Goal: Task Accomplishment & Management: Complete application form

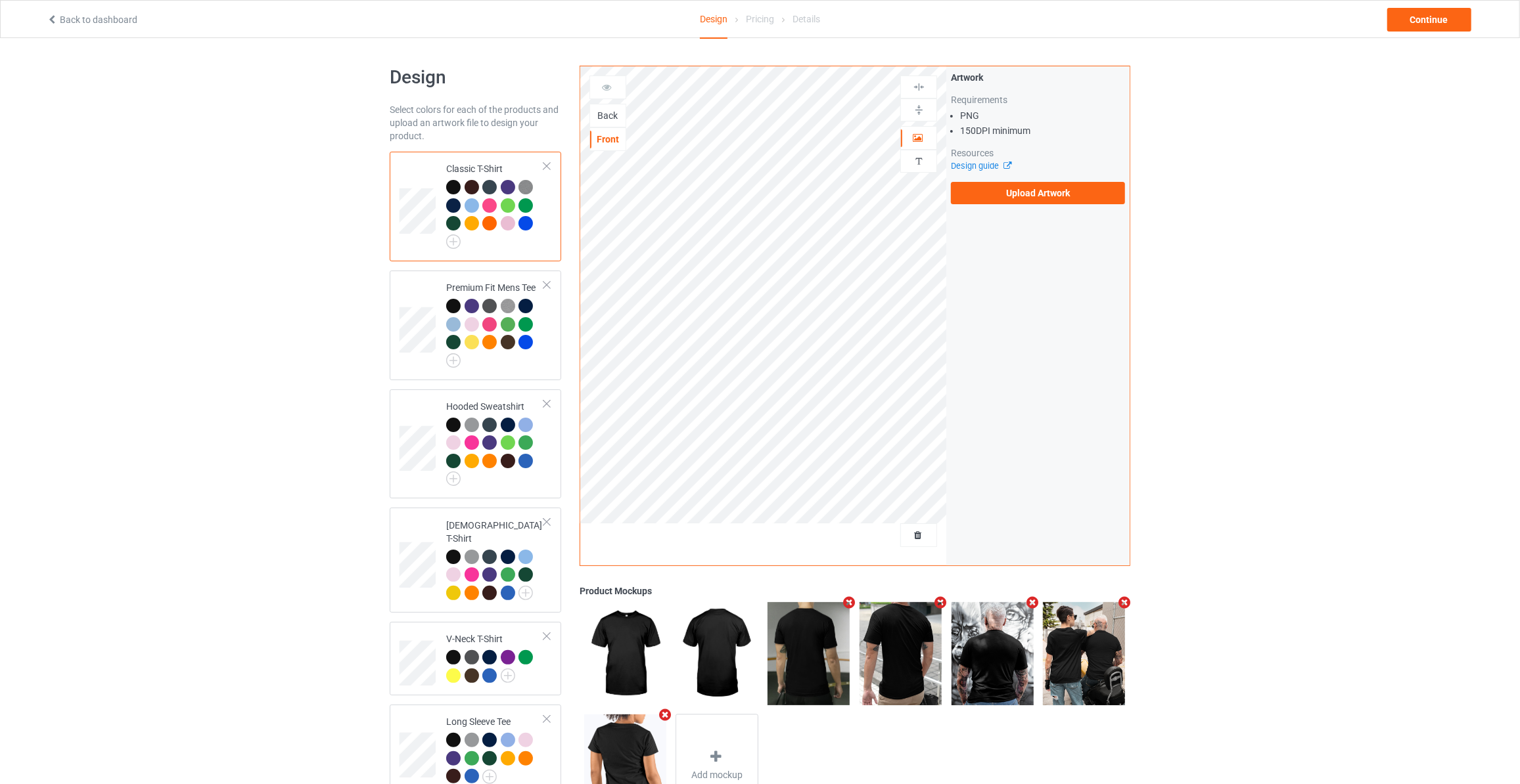
click at [600, 111] on div "Back" at bounding box center [608, 115] width 36 height 13
click at [1012, 189] on label "Upload Artwork" at bounding box center [1038, 193] width 174 height 22
click at [0, 0] on input "Upload Artwork" at bounding box center [0, 0] width 0 height 0
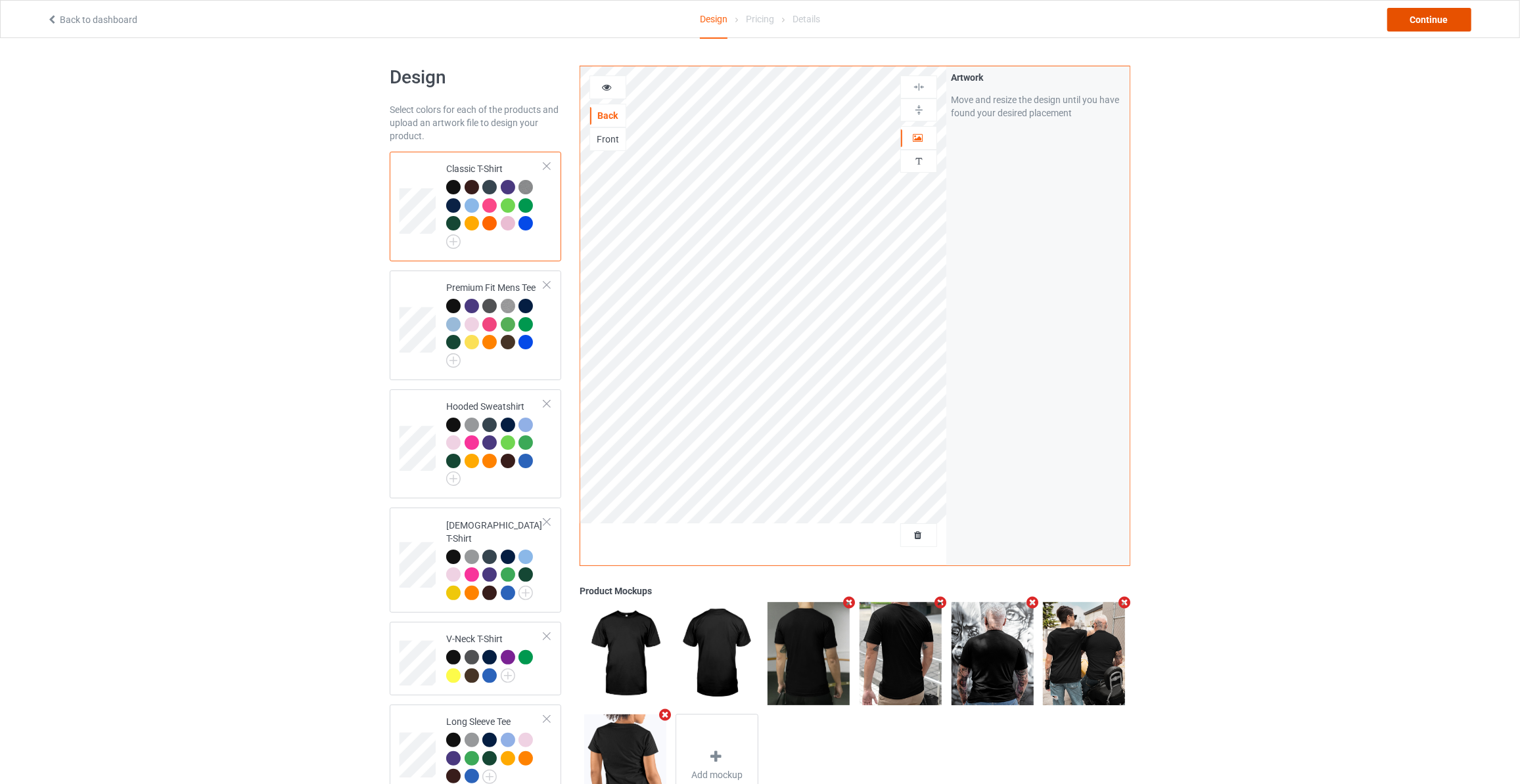
click at [1435, 23] on div "Continue" at bounding box center [1429, 20] width 84 height 24
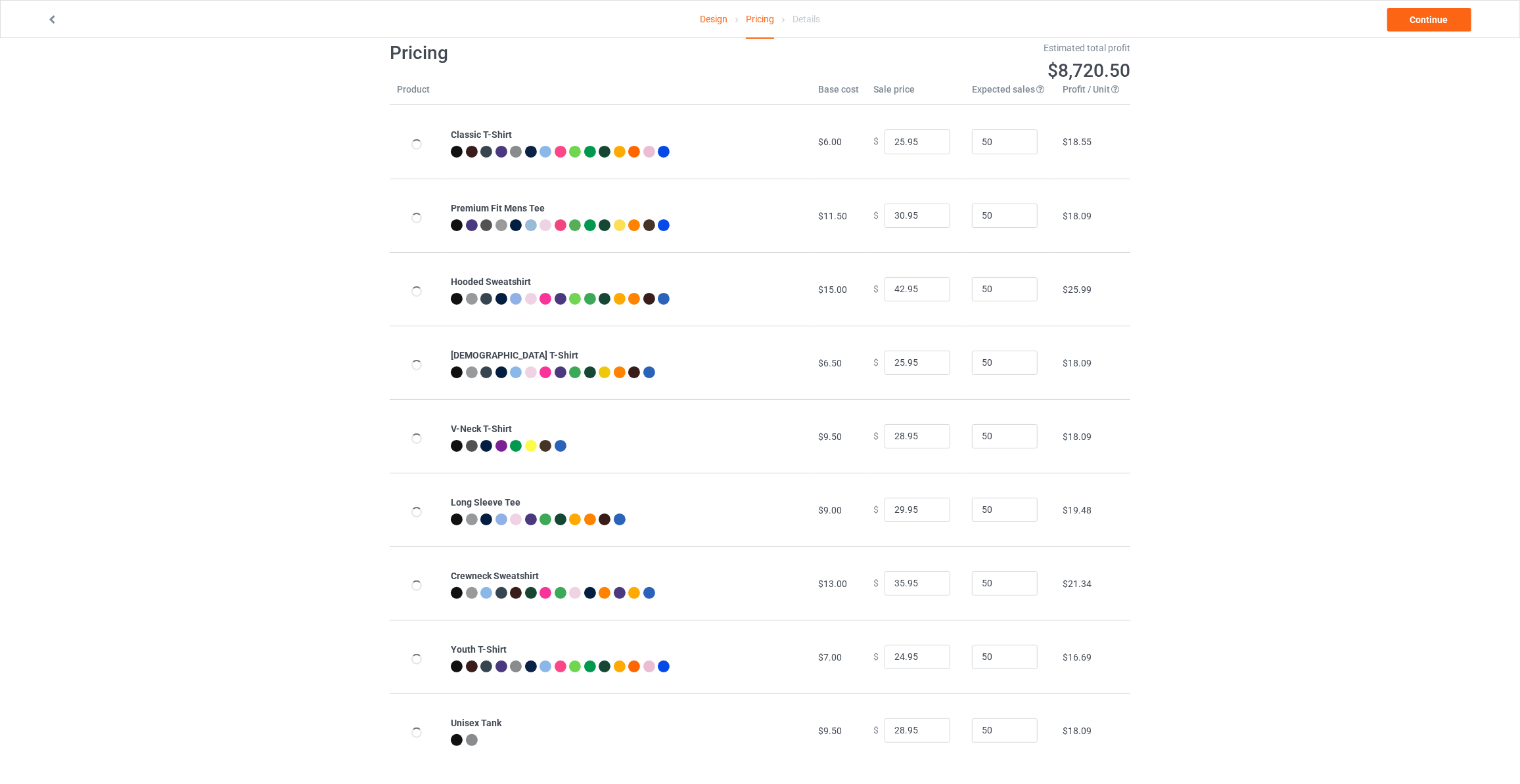
scroll to position [38, 0]
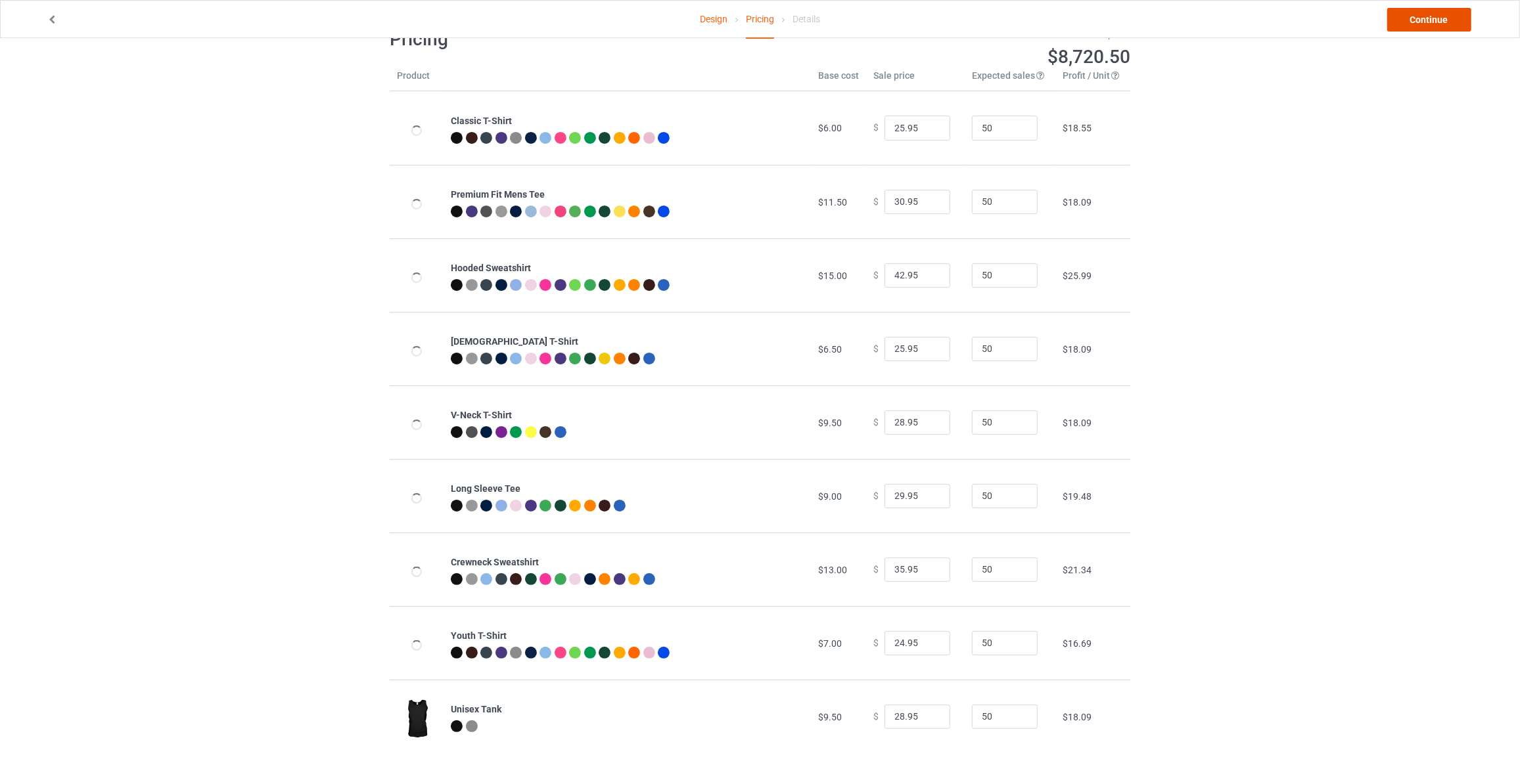
click at [1413, 27] on link "Continue" at bounding box center [1429, 20] width 84 height 24
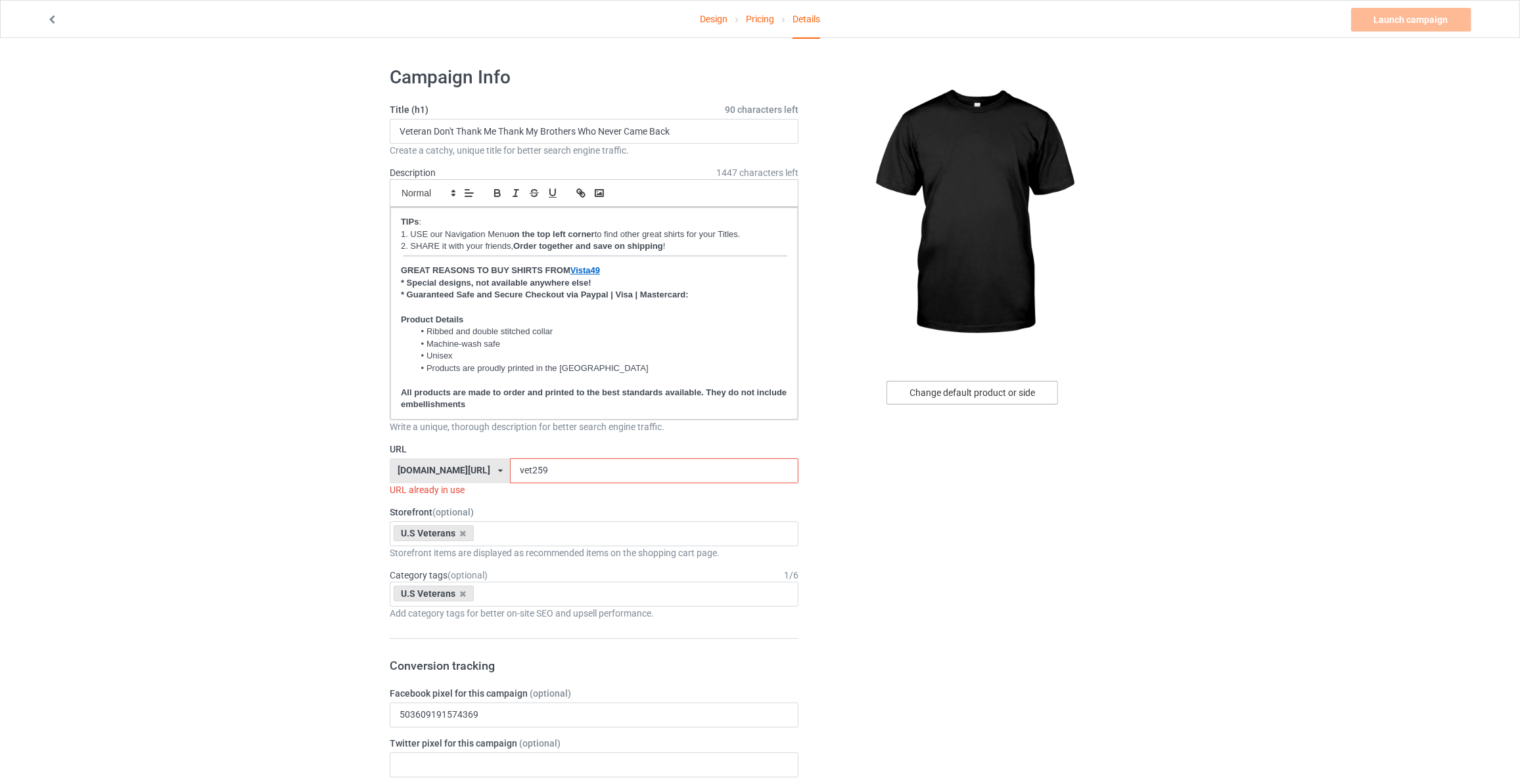
click at [967, 396] on div "Change default product or side" at bounding box center [972, 393] width 171 height 24
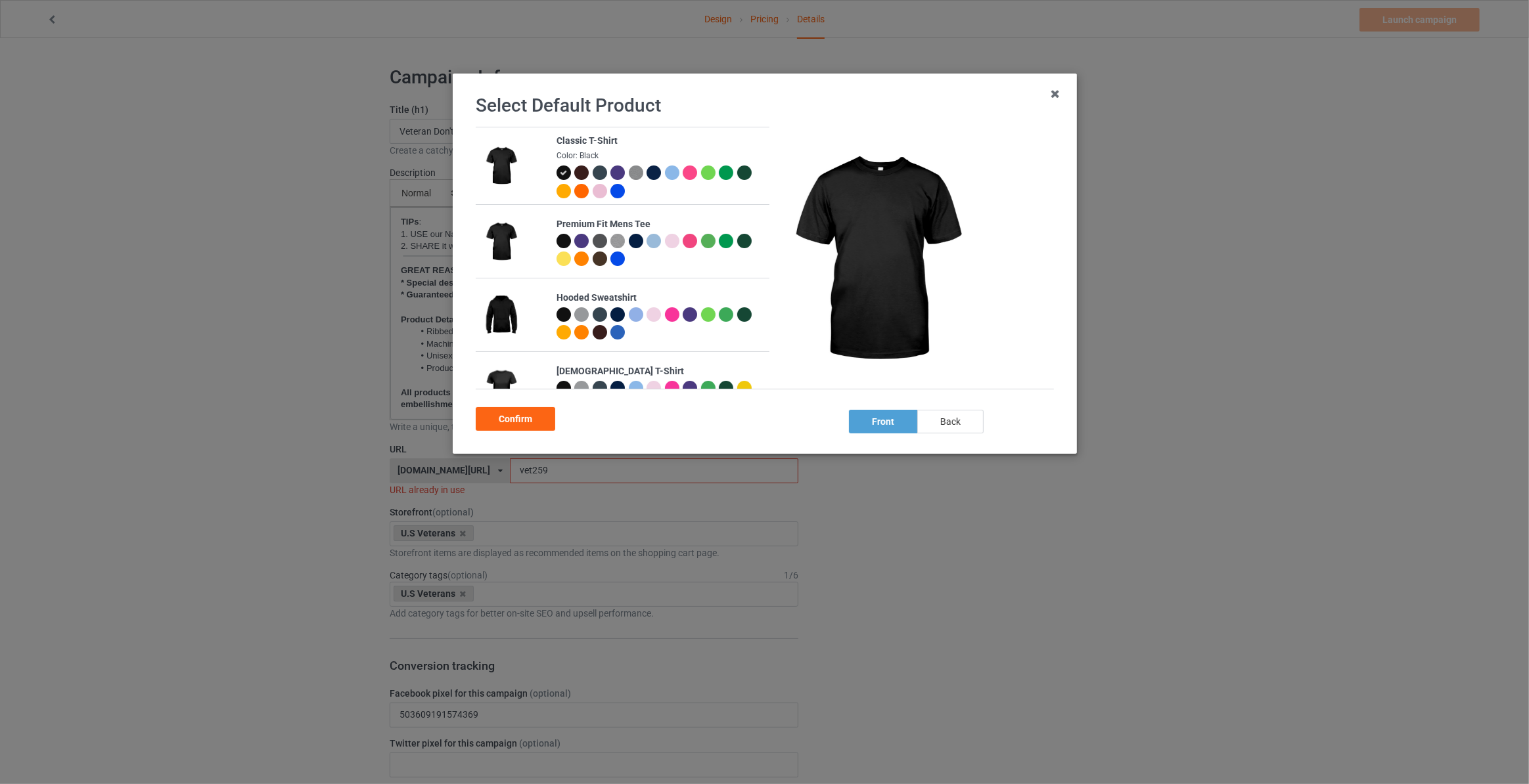
click at [958, 420] on div "back" at bounding box center [950, 422] width 66 height 24
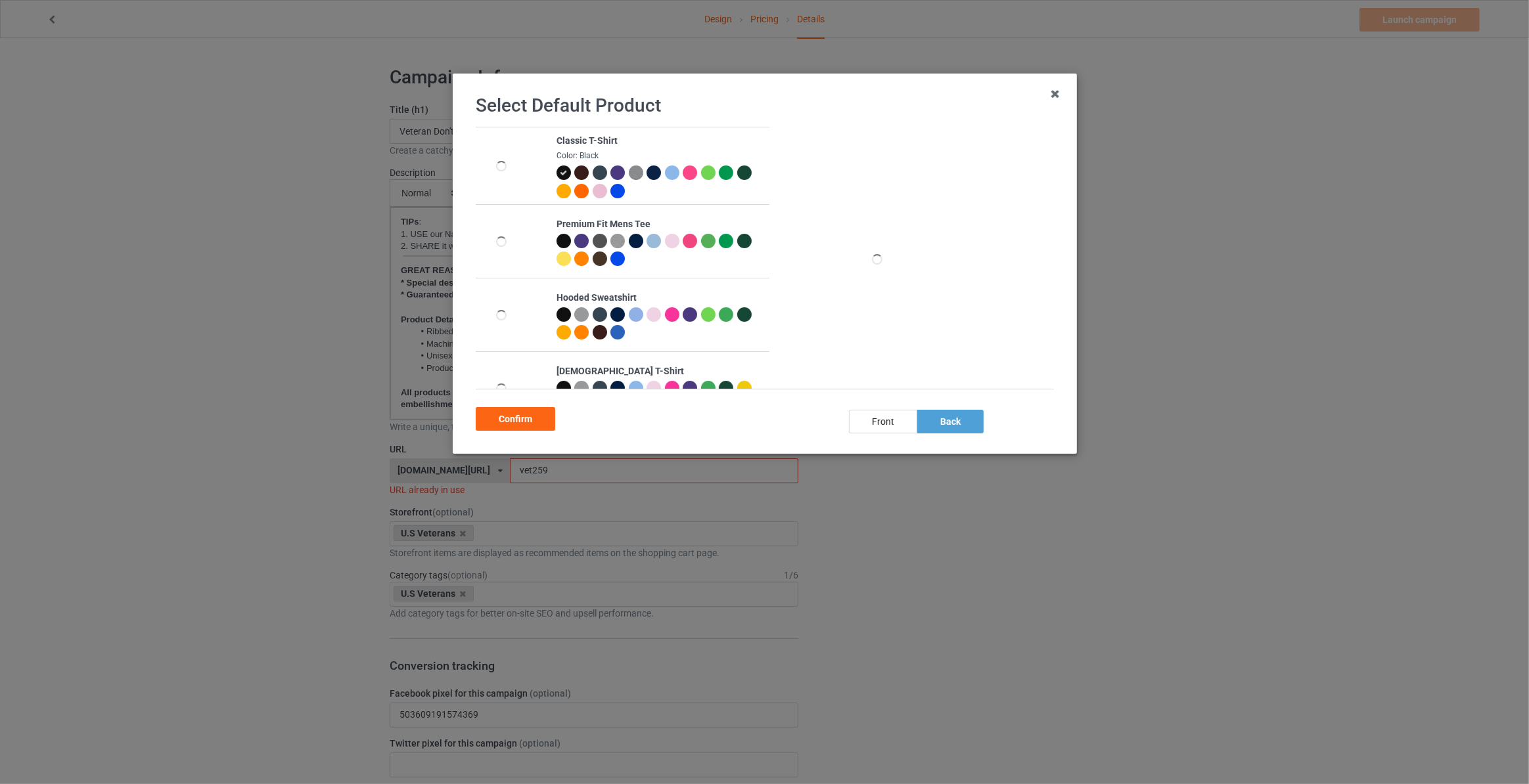
click at [515, 423] on div "Confirm" at bounding box center [516, 419] width 80 height 24
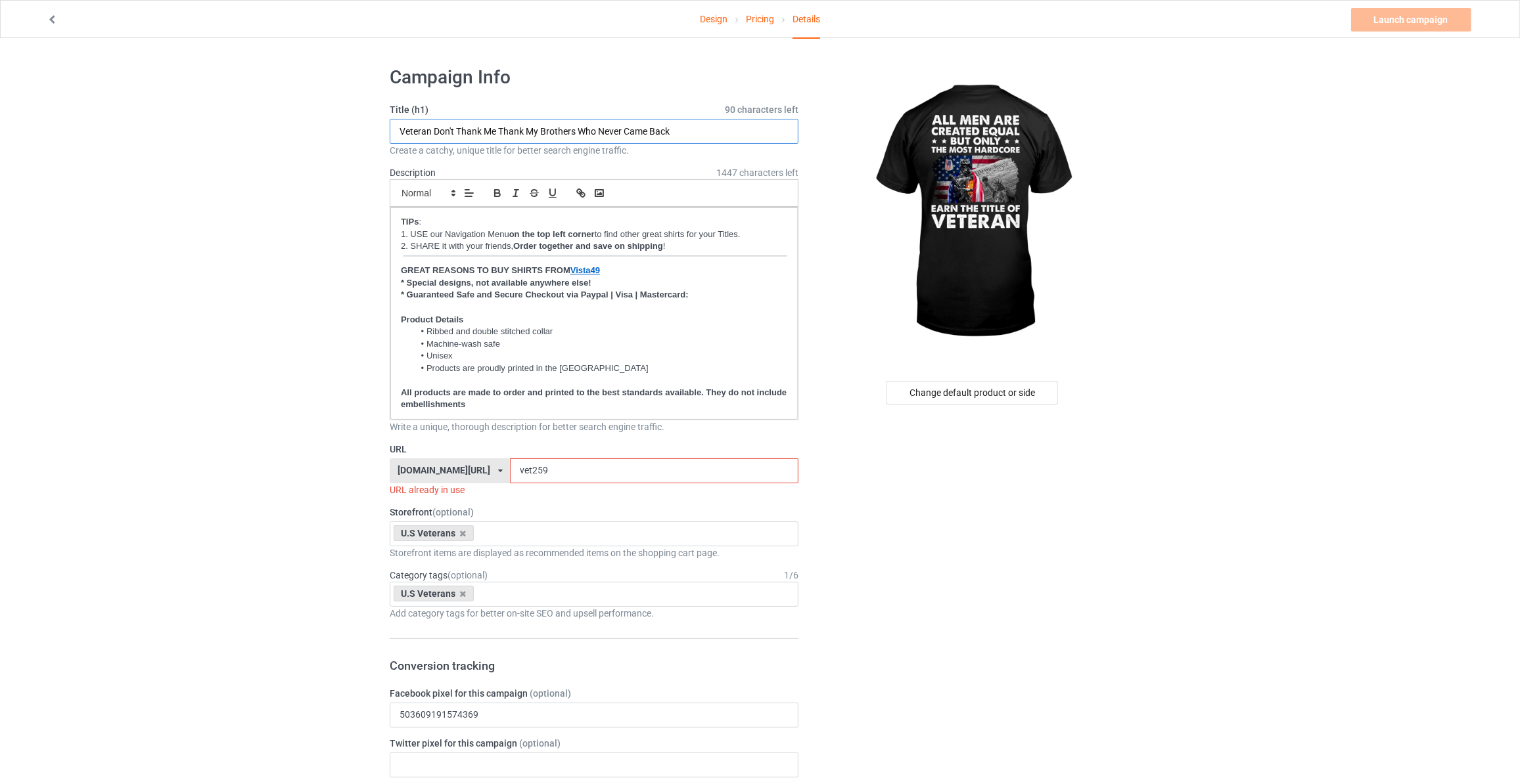
click at [434, 136] on input "Veteran Don't Thank Me Thank My Brothers Who Never Came Back" at bounding box center [594, 131] width 409 height 25
type input "A"
type input "All Men Are Created Equal But Only The Most Hardcore Earn The Title Of Veteran"
drag, startPoint x: 528, startPoint y: 473, endPoint x: 151, endPoint y: 457, distance: 377.3
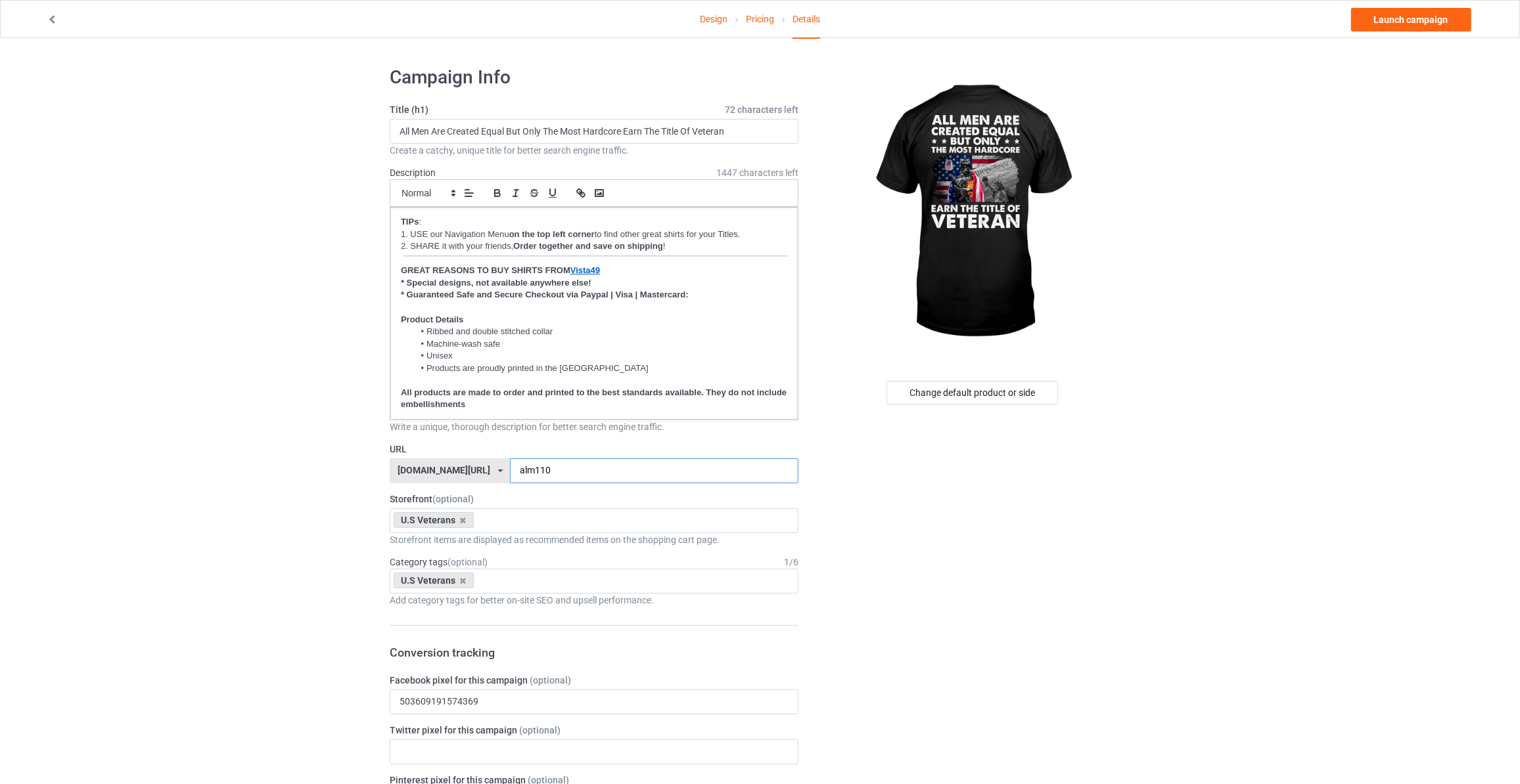
type input "alm110"
click at [1395, 27] on link "Launch campaign" at bounding box center [1412, 20] width 120 height 24
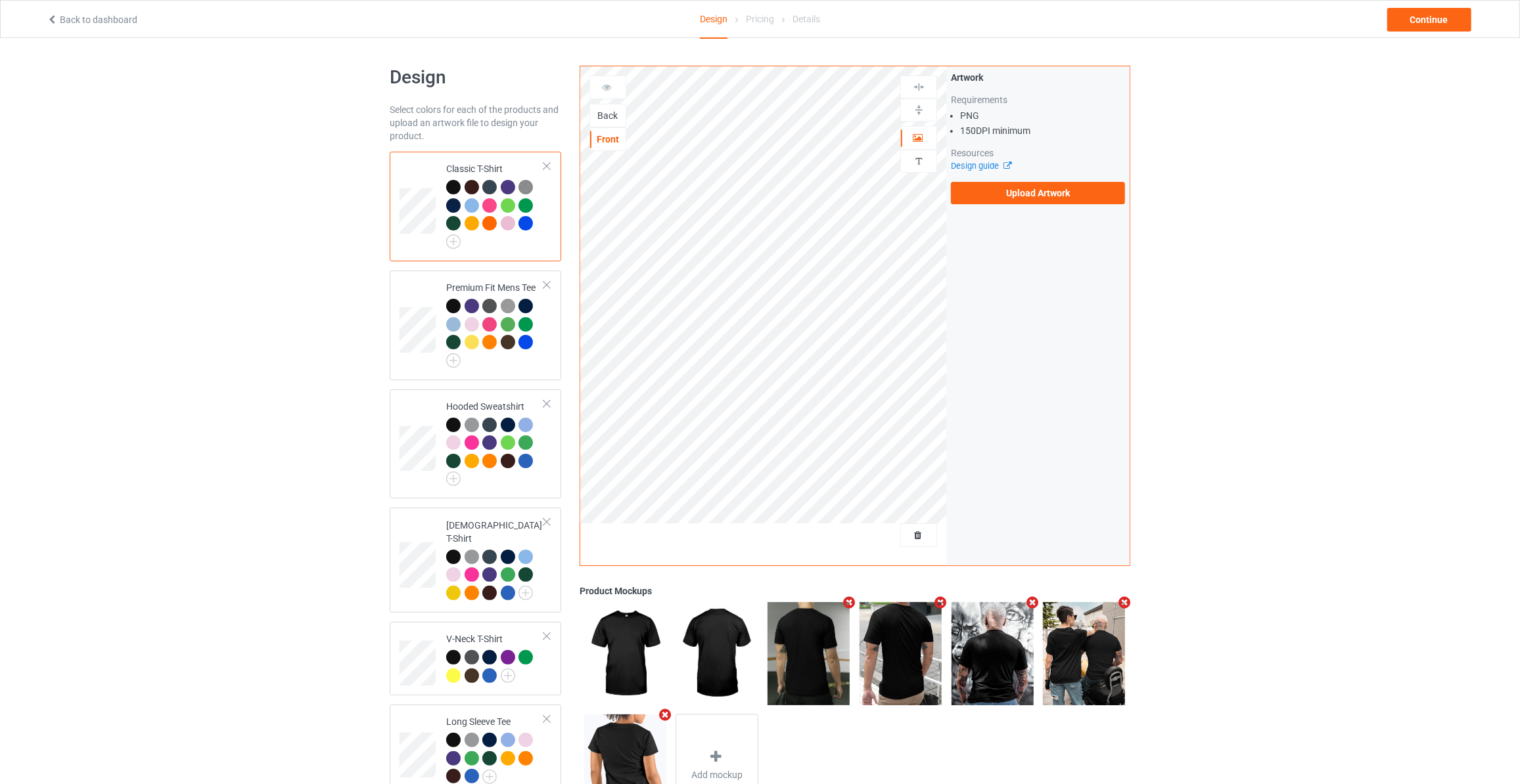
click at [610, 111] on div "Back" at bounding box center [608, 115] width 36 height 13
click at [991, 201] on label "Upload Artwork" at bounding box center [1038, 193] width 174 height 22
click at [0, 0] on input "Upload Artwork" at bounding box center [0, 0] width 0 height 0
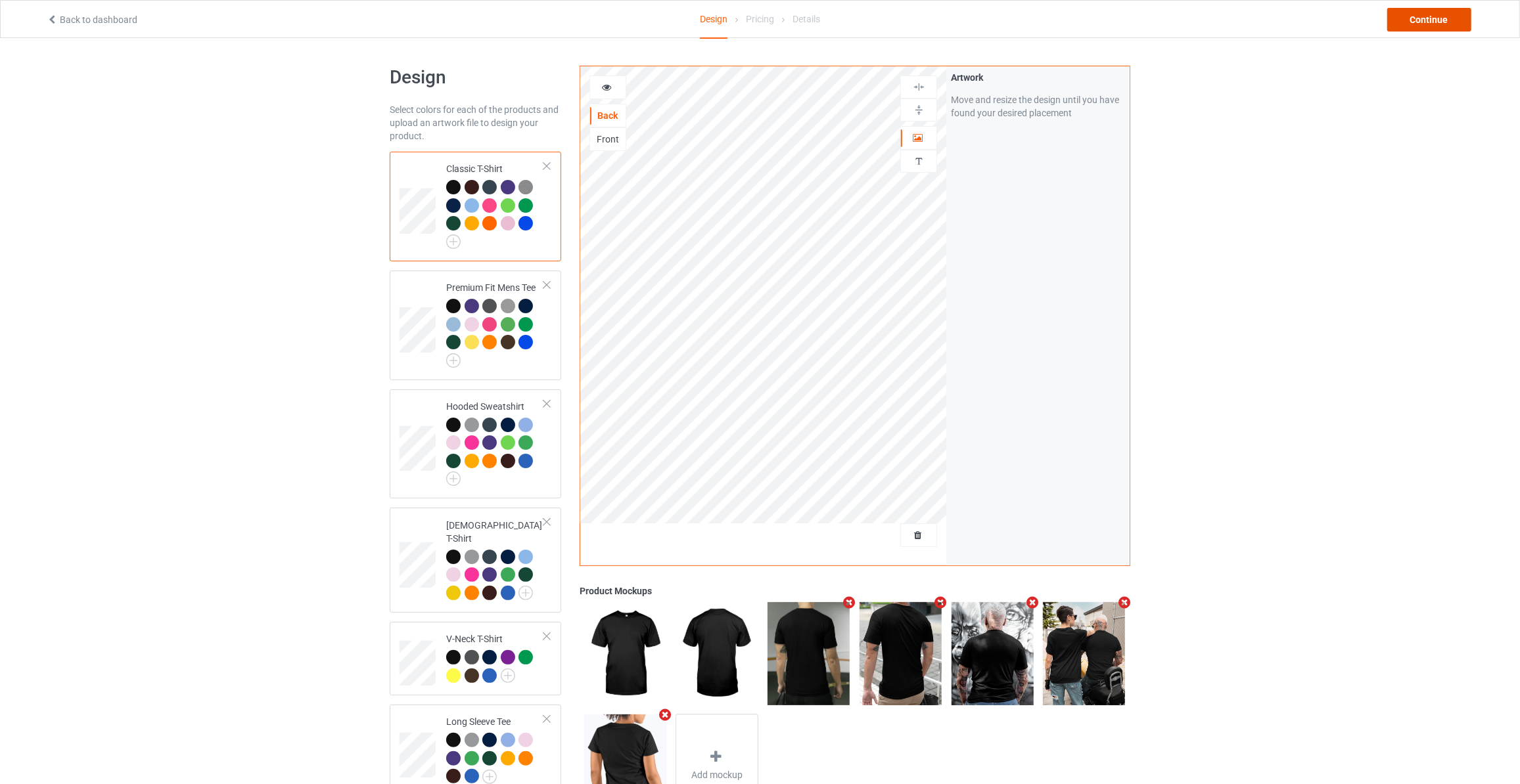
click at [1409, 20] on div "Continue" at bounding box center [1429, 20] width 84 height 24
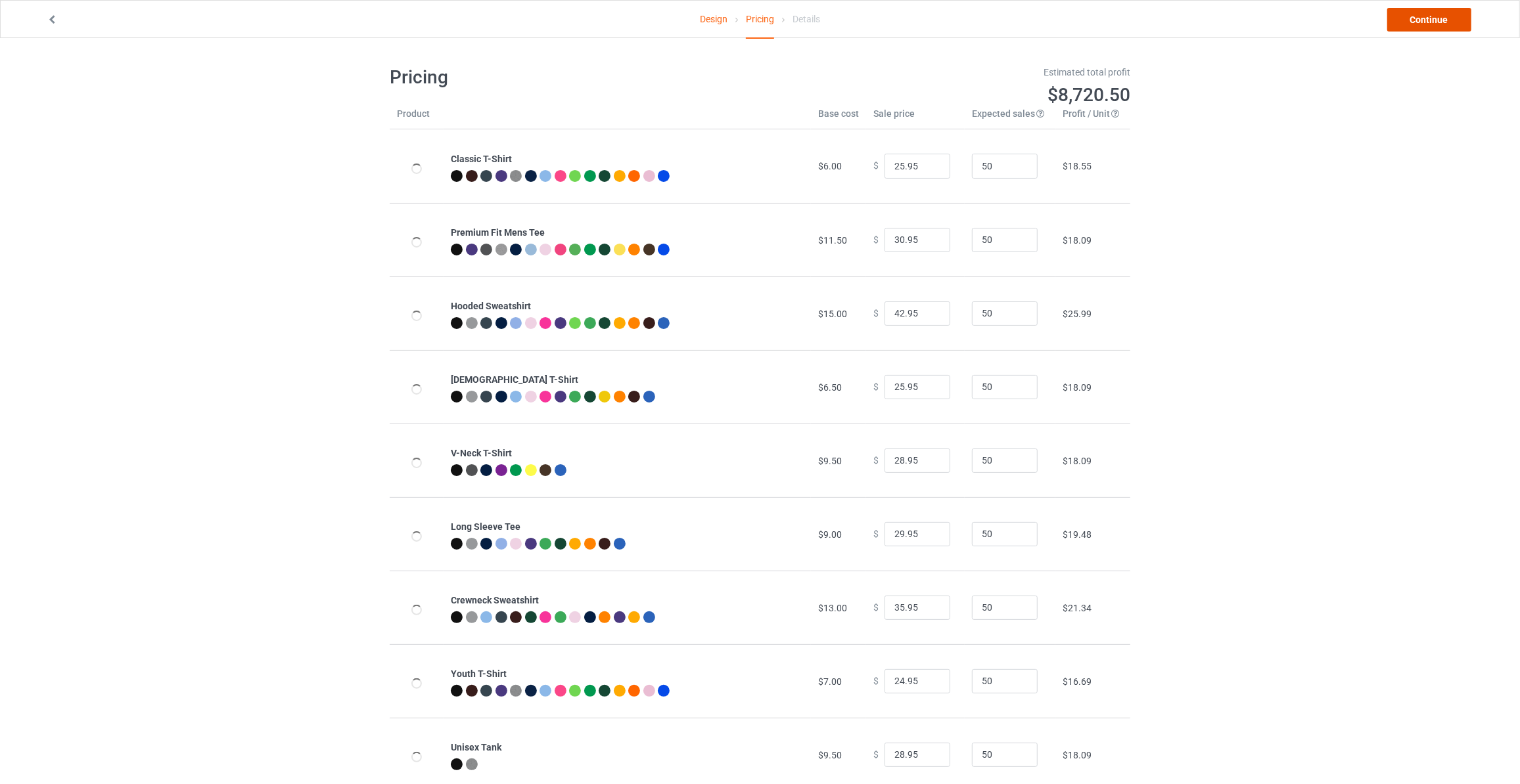
click at [1409, 20] on link "Continue" at bounding box center [1429, 20] width 84 height 24
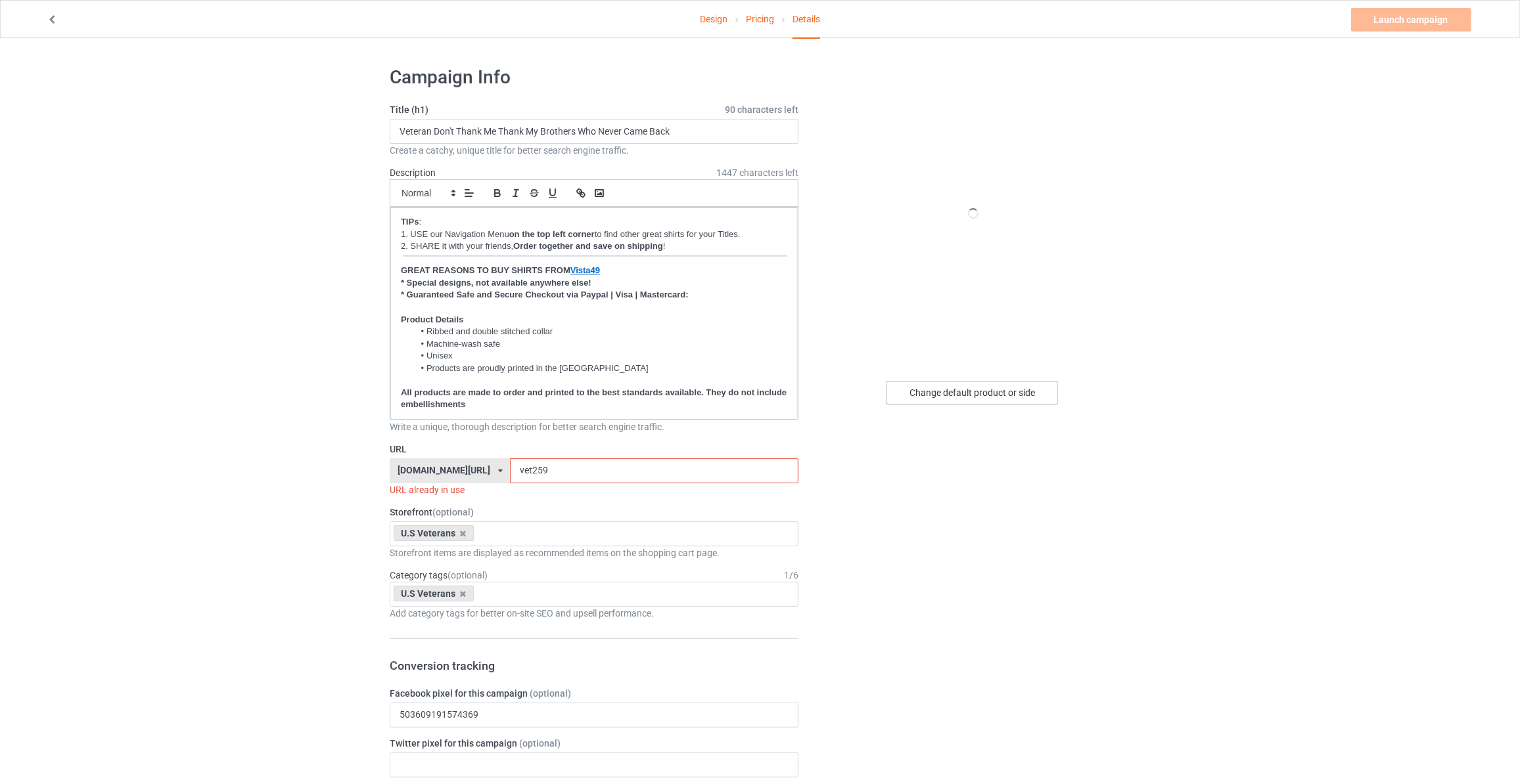
click at [983, 393] on div "Change default product or side" at bounding box center [972, 393] width 171 height 24
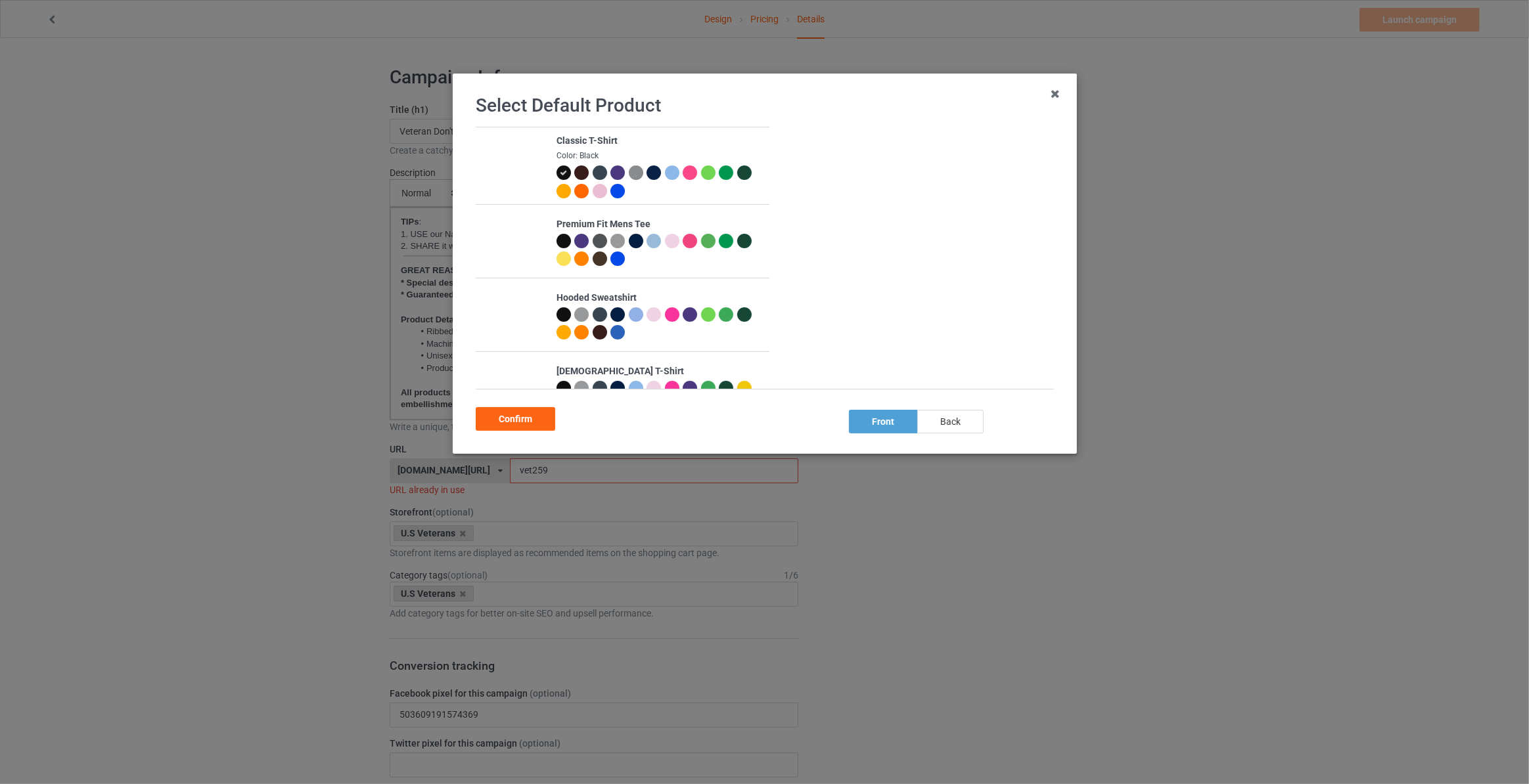
click at [955, 416] on div "back" at bounding box center [950, 422] width 66 height 24
click at [508, 427] on div "Confirm" at bounding box center [516, 419] width 80 height 24
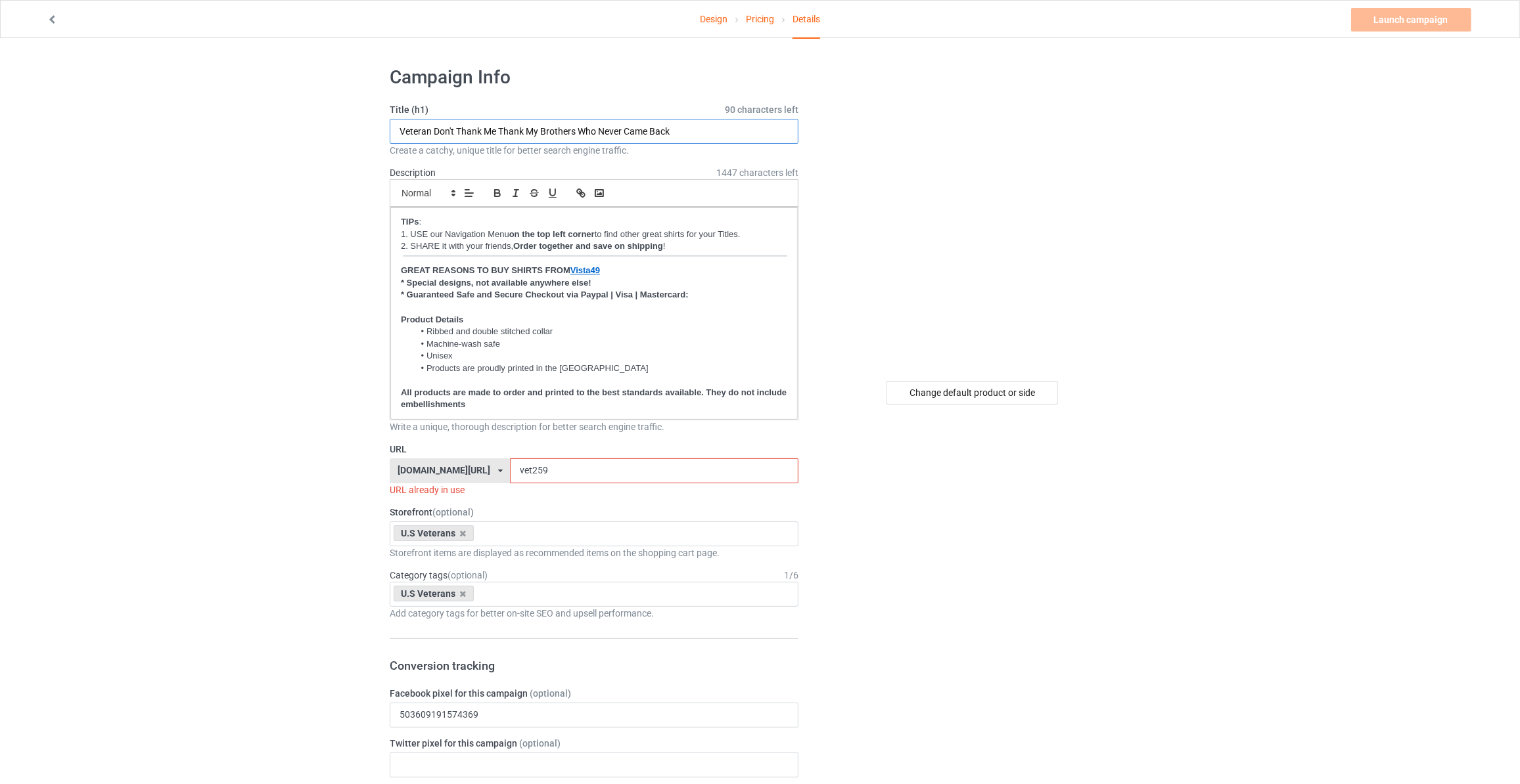
click at [604, 136] on input "Veteran Don't Thank Me Thank My Brothers Who Never Came Back" at bounding box center [594, 131] width 409 height 25
type input "Death Smiles At Us All Only The Veterans Smile Back"
drag, startPoint x: 500, startPoint y: 463, endPoint x: 325, endPoint y: 457, distance: 175.1
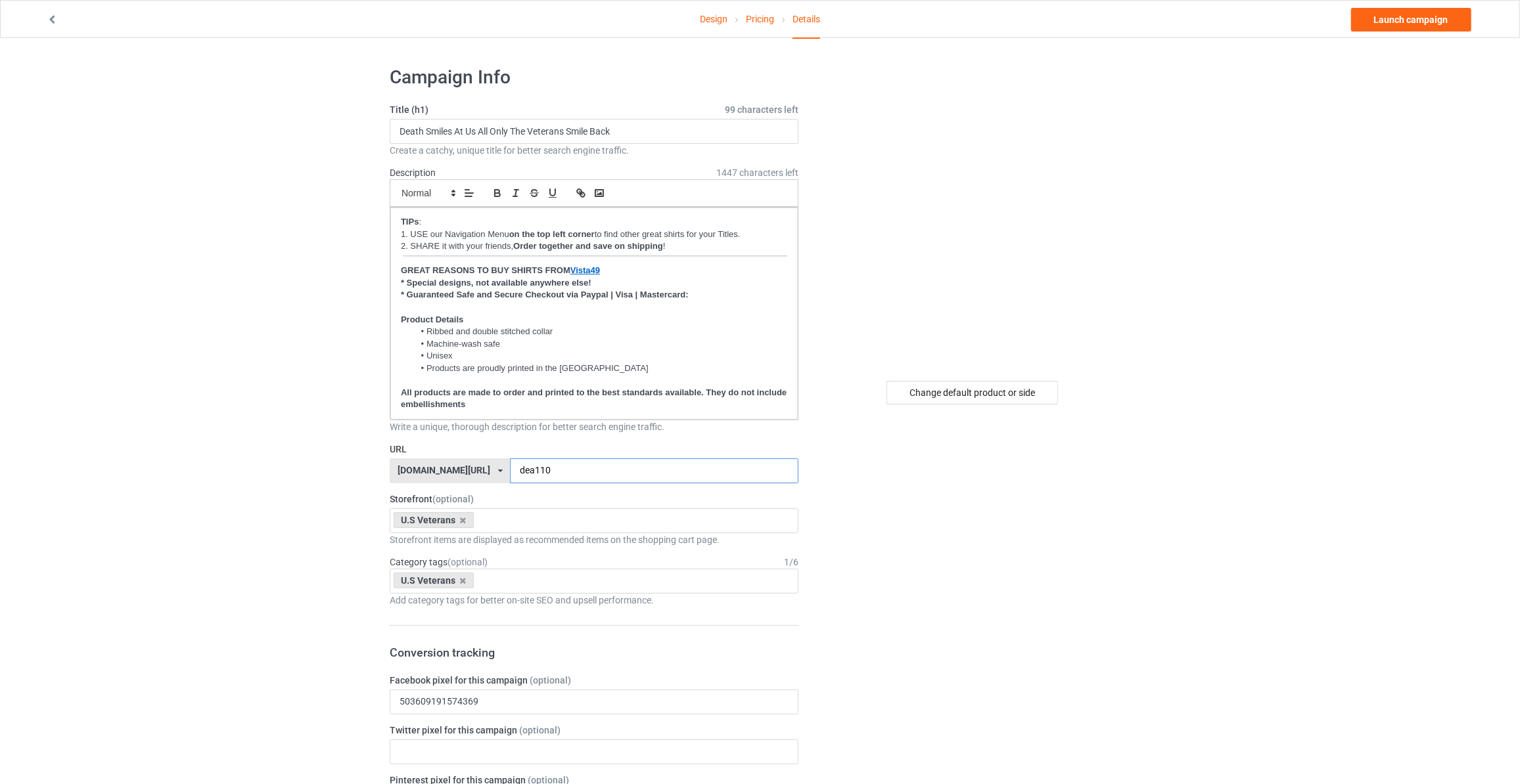
type input "dea110"
click at [1397, 20] on link "Launch campaign" at bounding box center [1412, 20] width 120 height 24
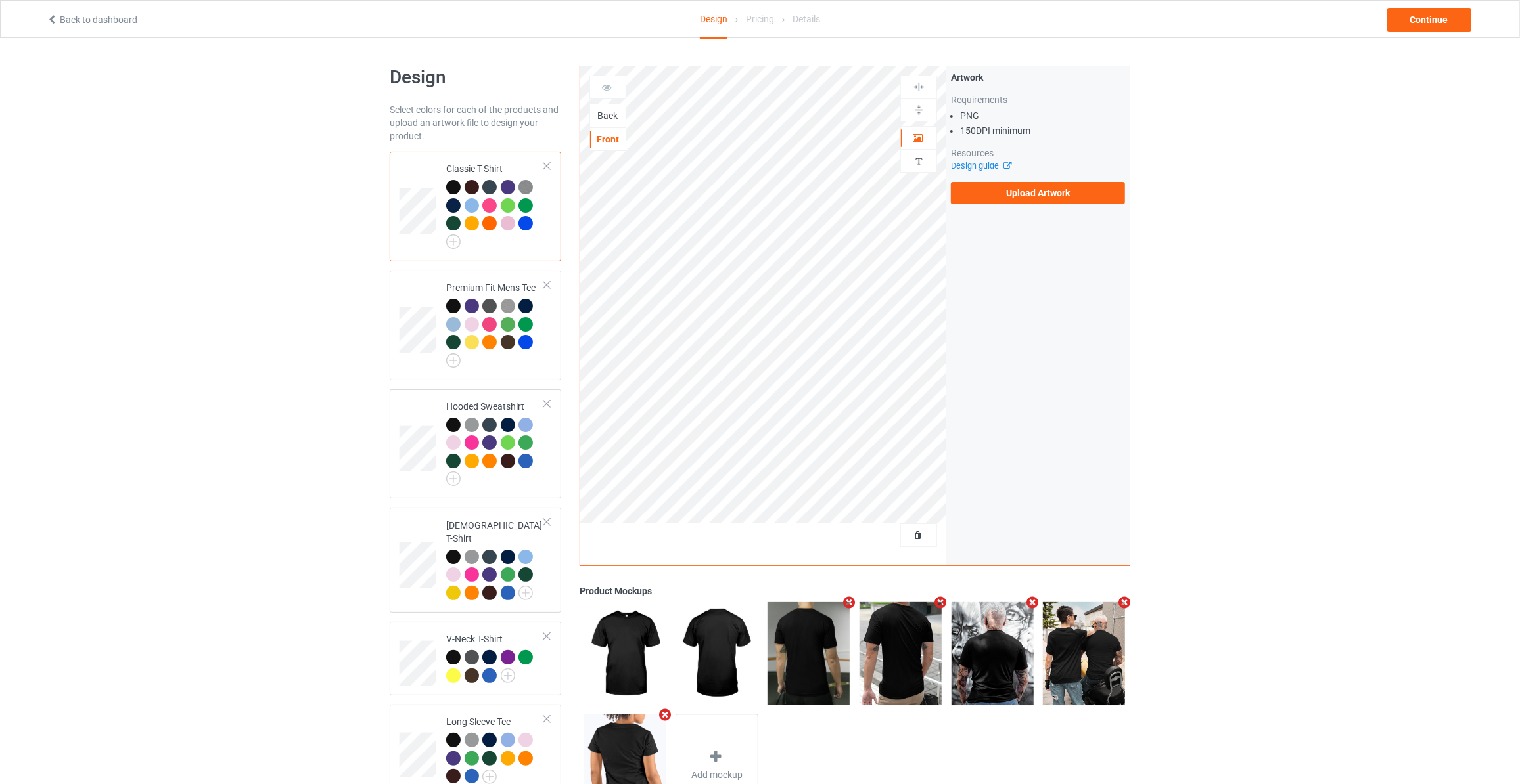
click at [604, 119] on div "Back" at bounding box center [608, 115] width 36 height 13
click at [1003, 196] on label "Upload Artwork" at bounding box center [1038, 193] width 174 height 22
click at [0, 0] on input "Upload Artwork" at bounding box center [0, 0] width 0 height 0
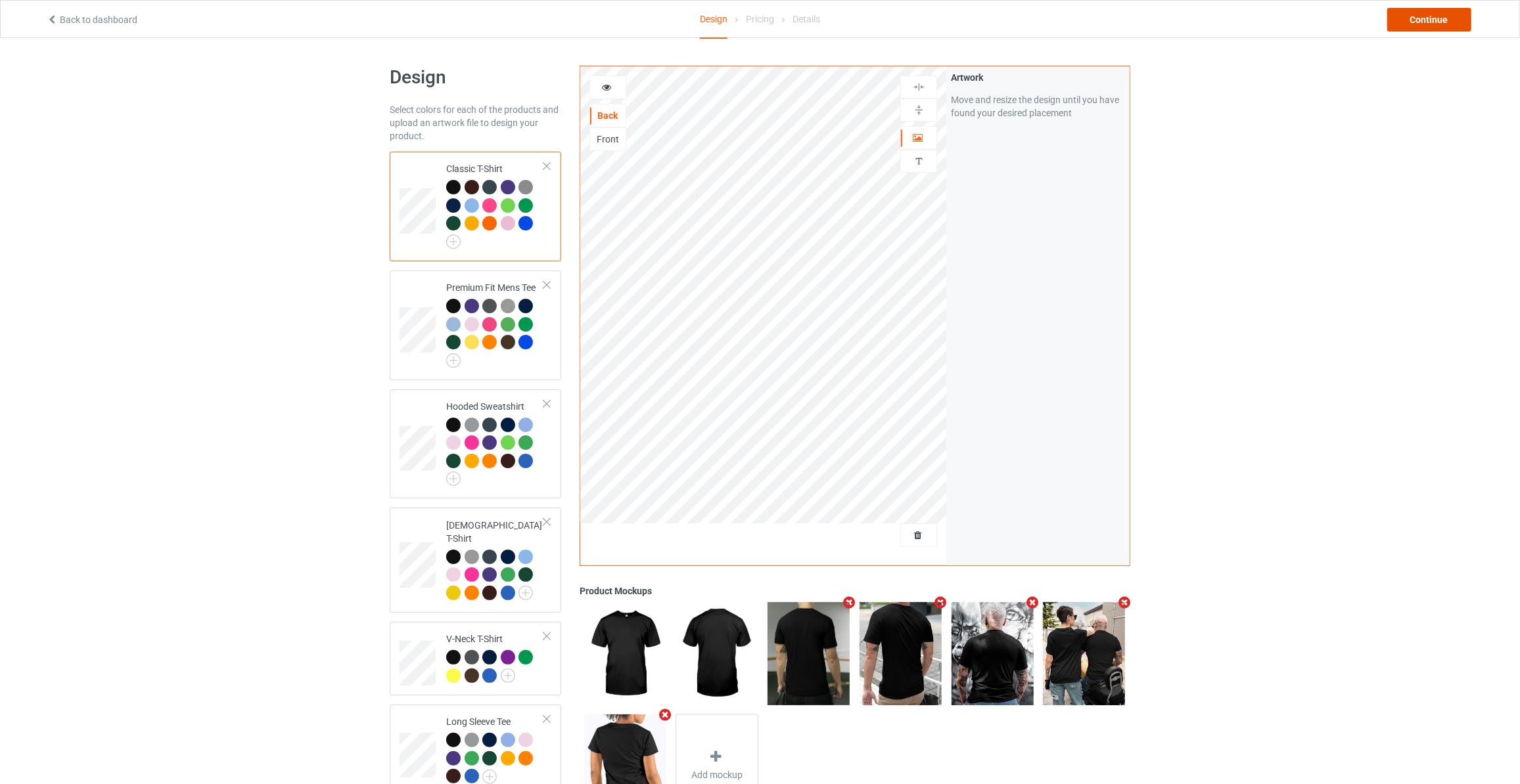
click at [1431, 17] on div "Continue" at bounding box center [1429, 20] width 84 height 24
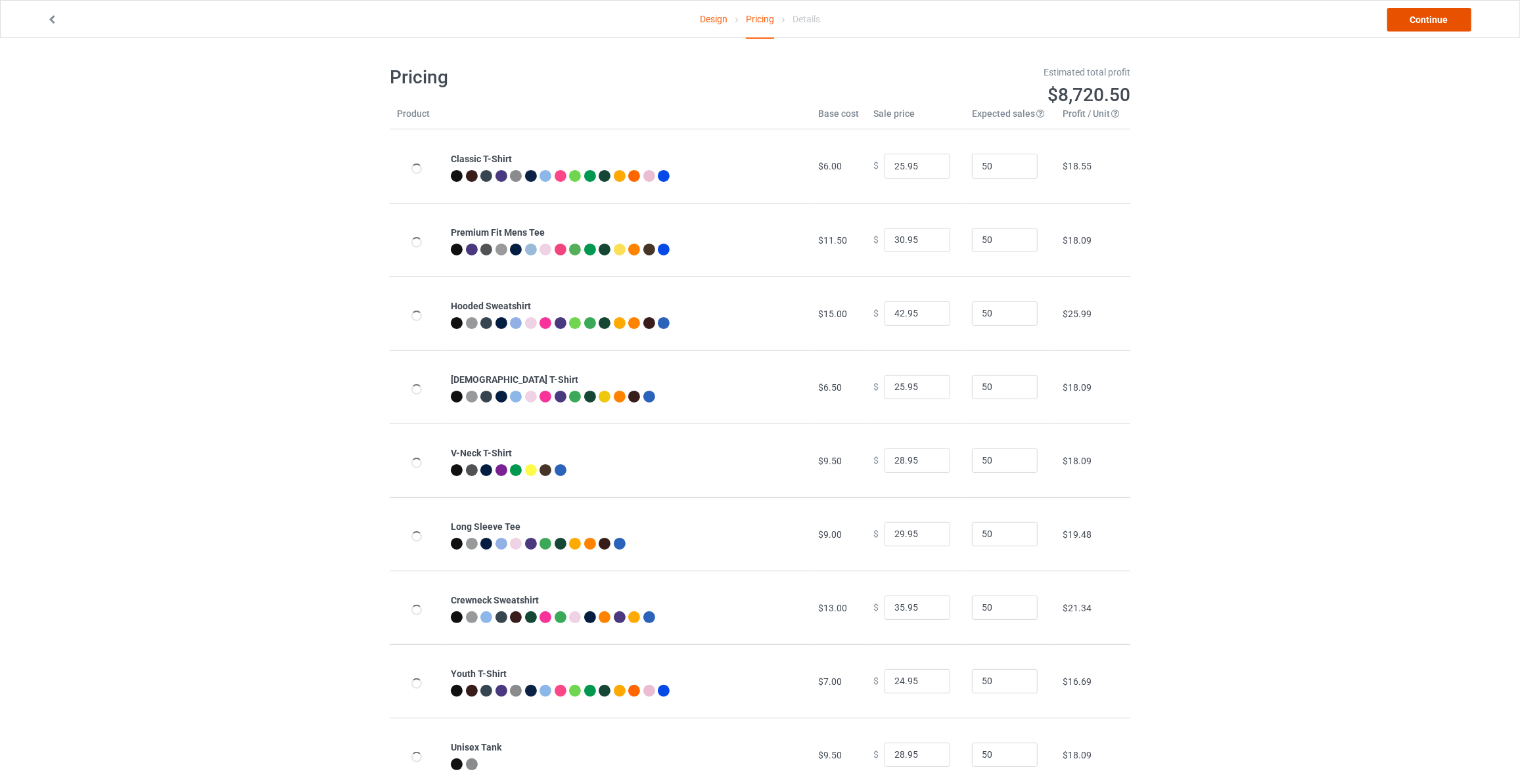
click at [1431, 17] on link "Continue" at bounding box center [1429, 20] width 84 height 24
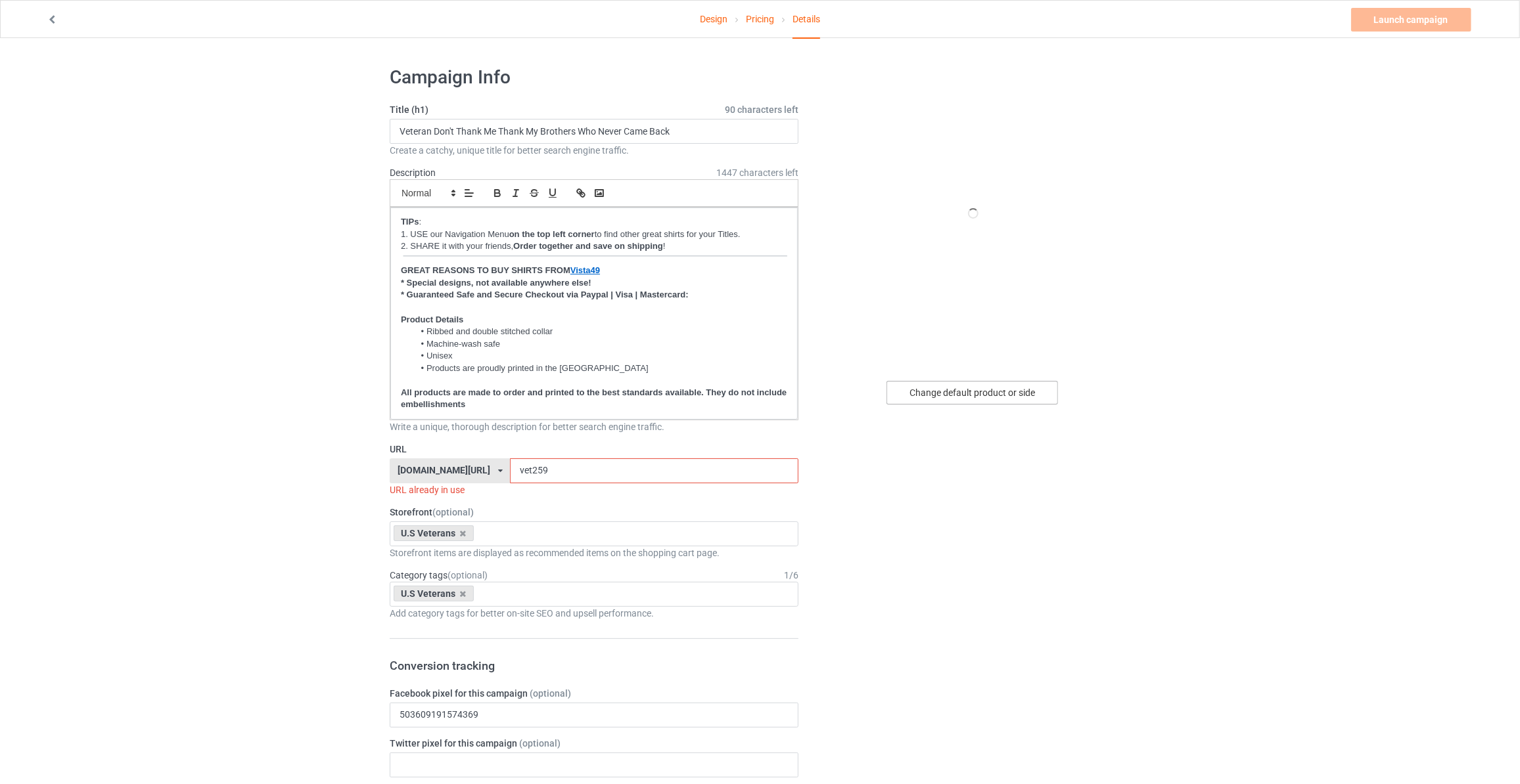
click at [977, 389] on div "Change default product or side" at bounding box center [972, 393] width 171 height 24
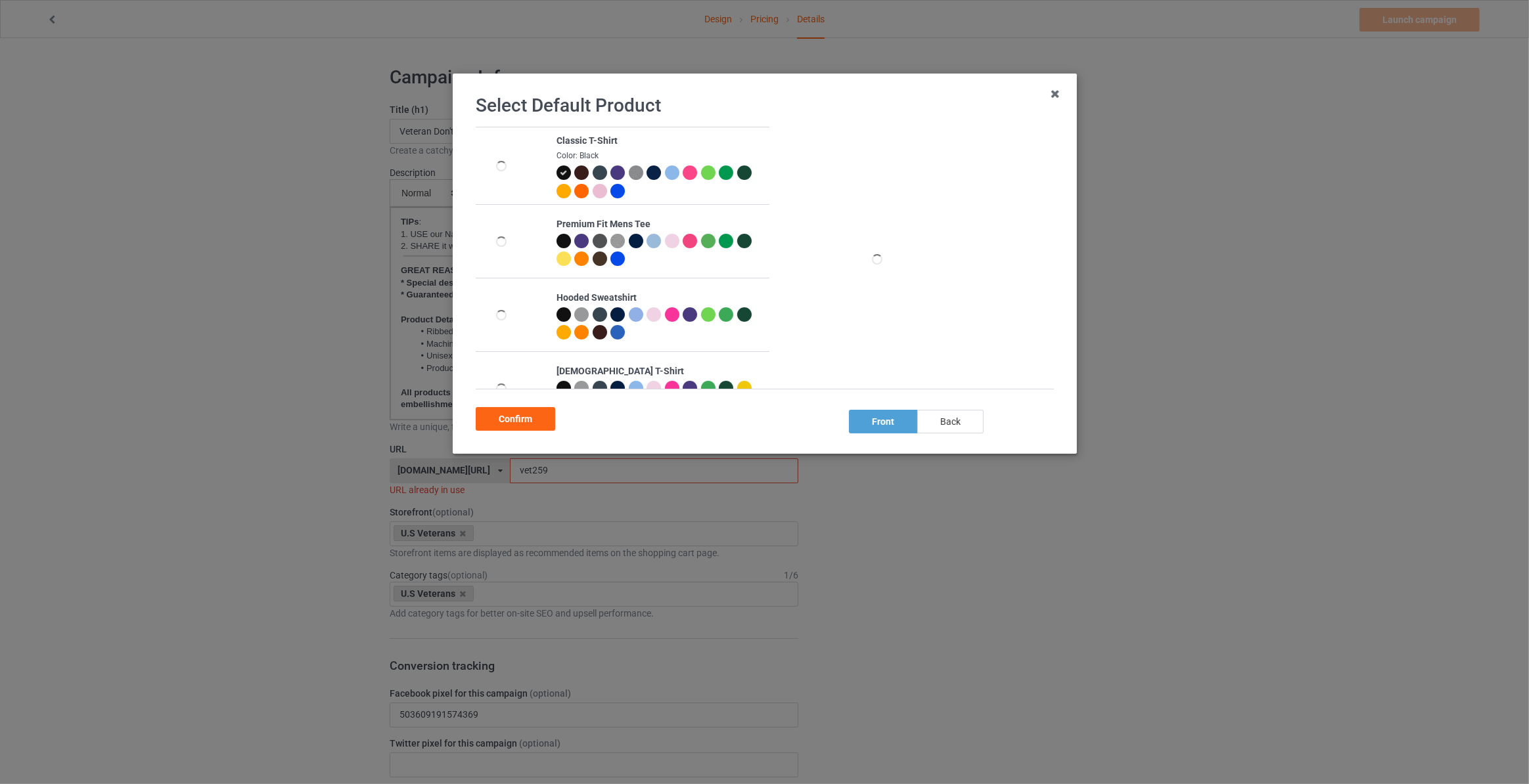
click at [956, 413] on div "back" at bounding box center [950, 422] width 66 height 24
click at [508, 419] on div "Confirm" at bounding box center [516, 419] width 80 height 24
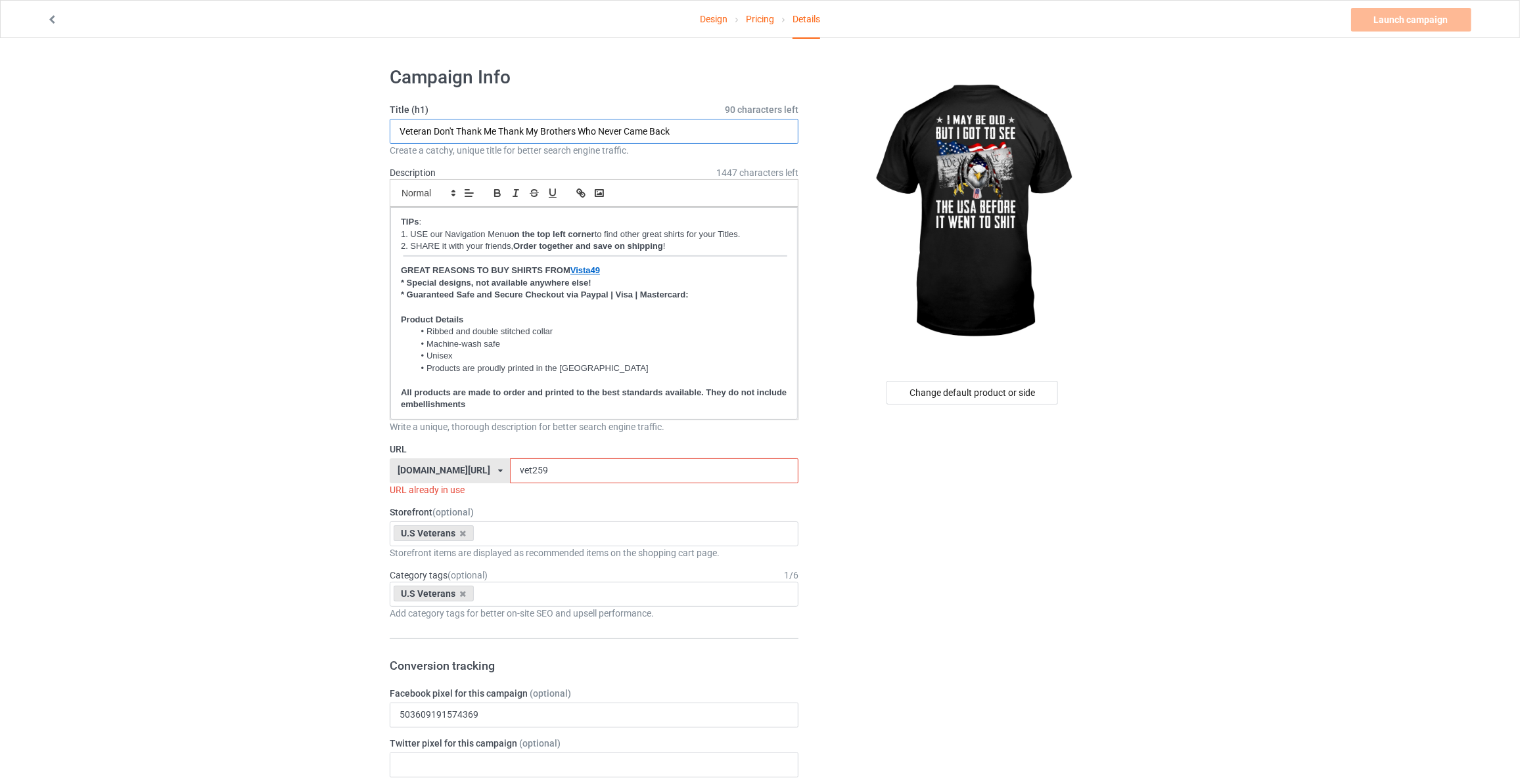
click at [494, 129] on input "Veteran Don't Thank Me Thank My Brothers Who Never Came Back" at bounding box center [594, 131] width 409 height 25
click at [652, 127] on input "I May Be Old But I Got To See The USA Before It Went To S" at bounding box center [594, 131] width 409 height 25
paste input "h"
type input "I May Be Old But I Got To See The USA Before It Went To Sh"
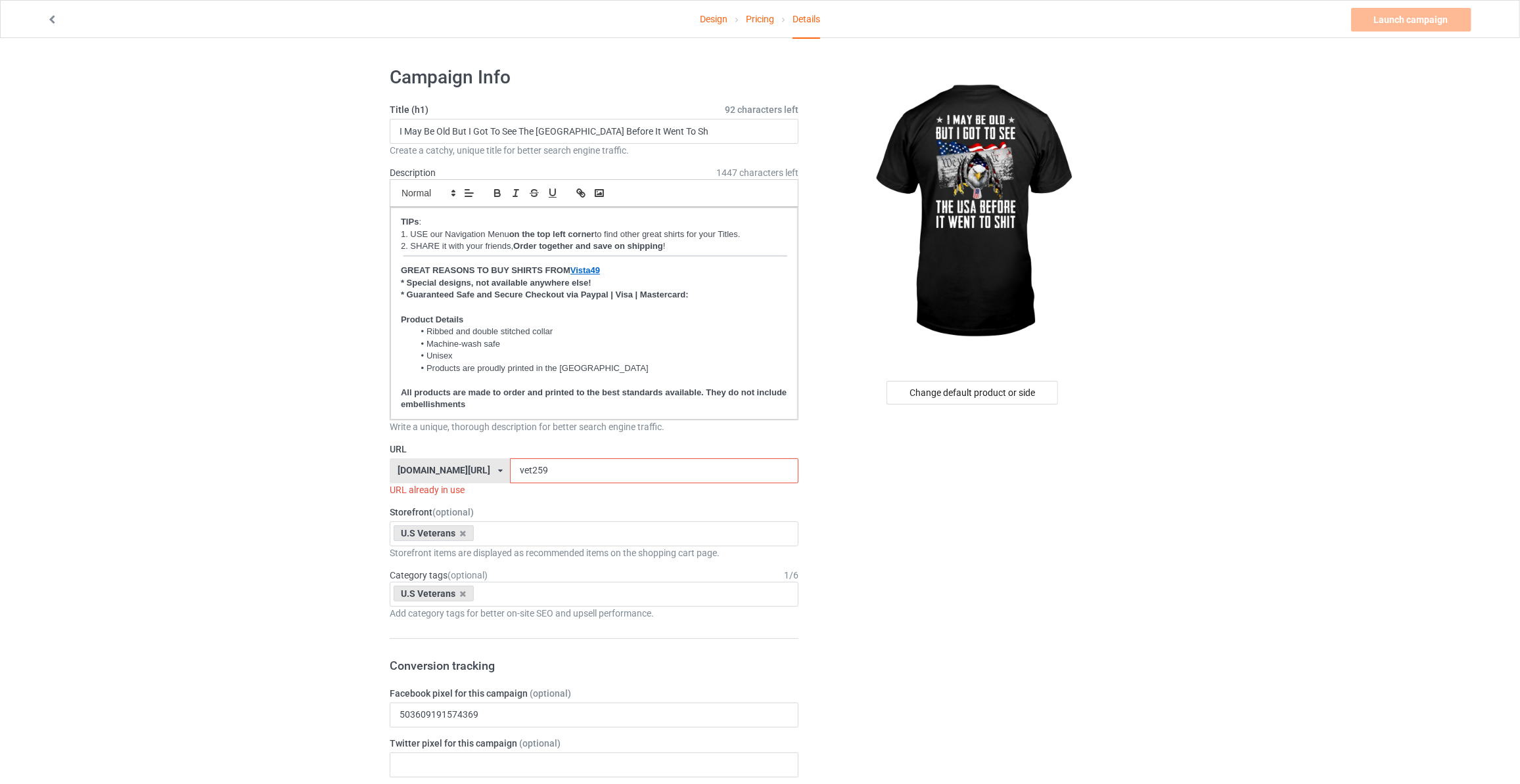
drag, startPoint x: 239, startPoint y: 340, endPoint x: 408, endPoint y: 450, distance: 201.6
drag, startPoint x: 511, startPoint y: 465, endPoint x: 124, endPoint y: 412, distance: 390.6
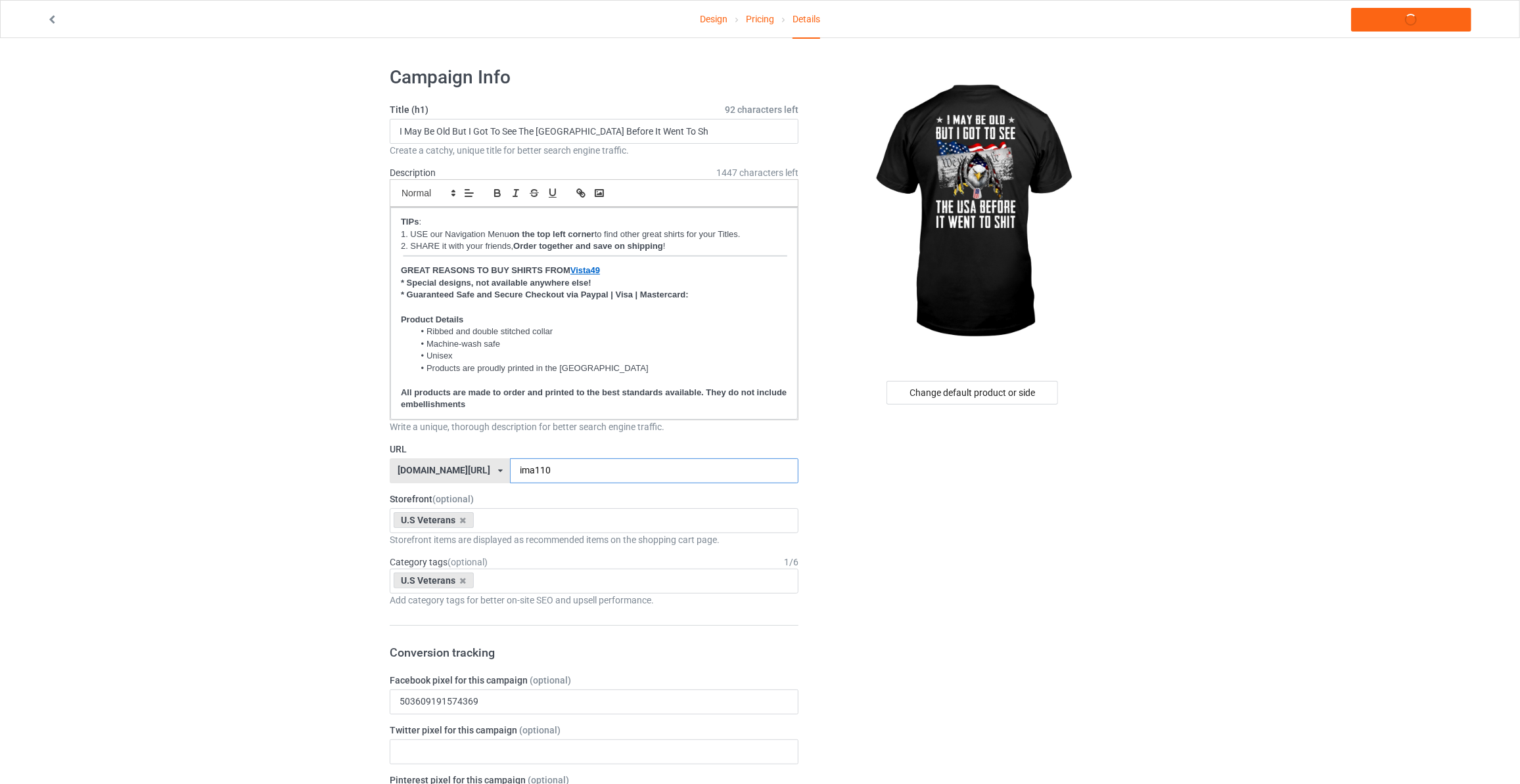
type input "ima110"
click at [1377, 15] on link "Launch campaign" at bounding box center [1412, 20] width 120 height 24
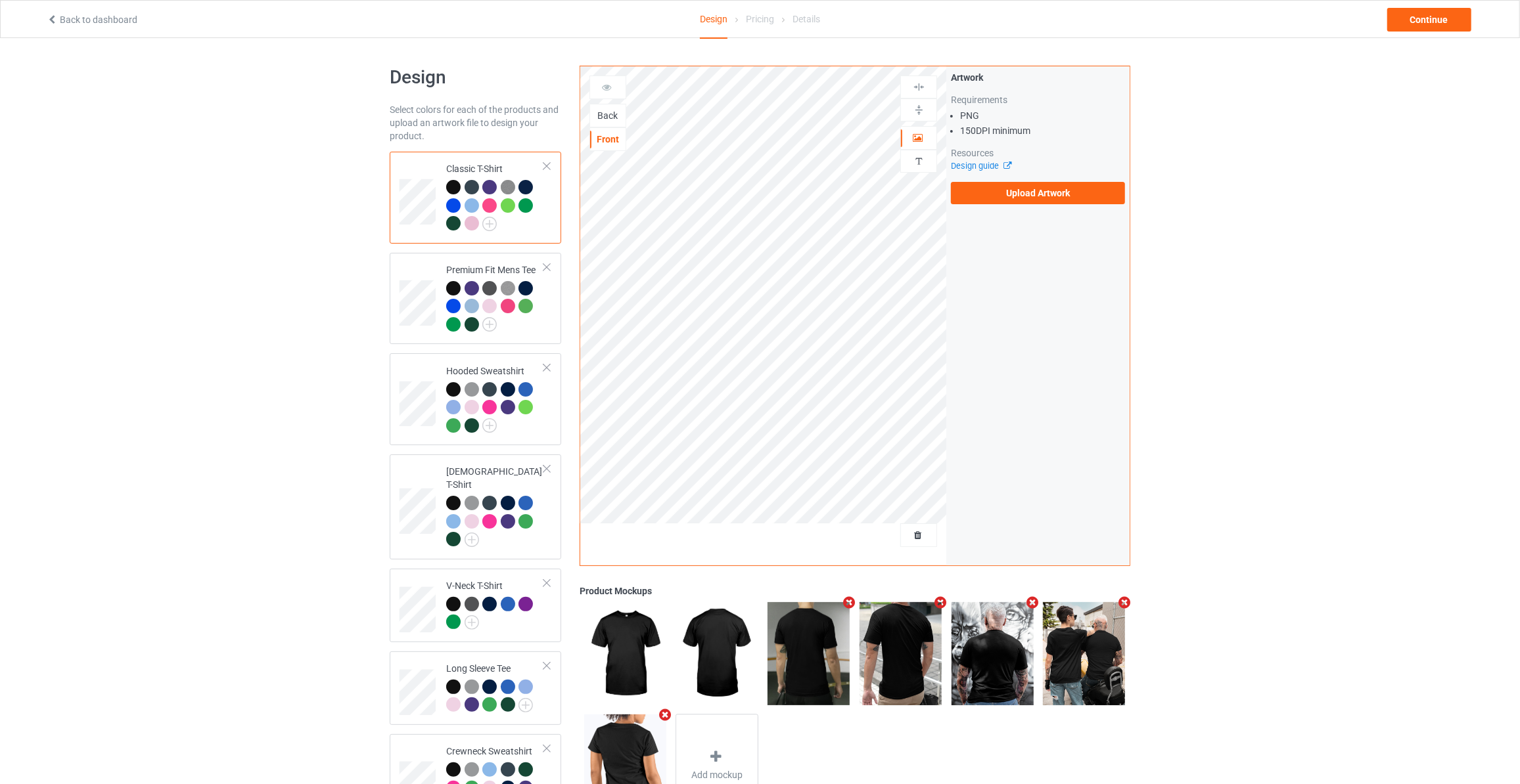
click at [600, 117] on div "Back" at bounding box center [608, 115] width 36 height 13
click at [1019, 184] on label "Upload Artwork" at bounding box center [1038, 193] width 174 height 22
click at [0, 0] on input "Upload Artwork" at bounding box center [0, 0] width 0 height 0
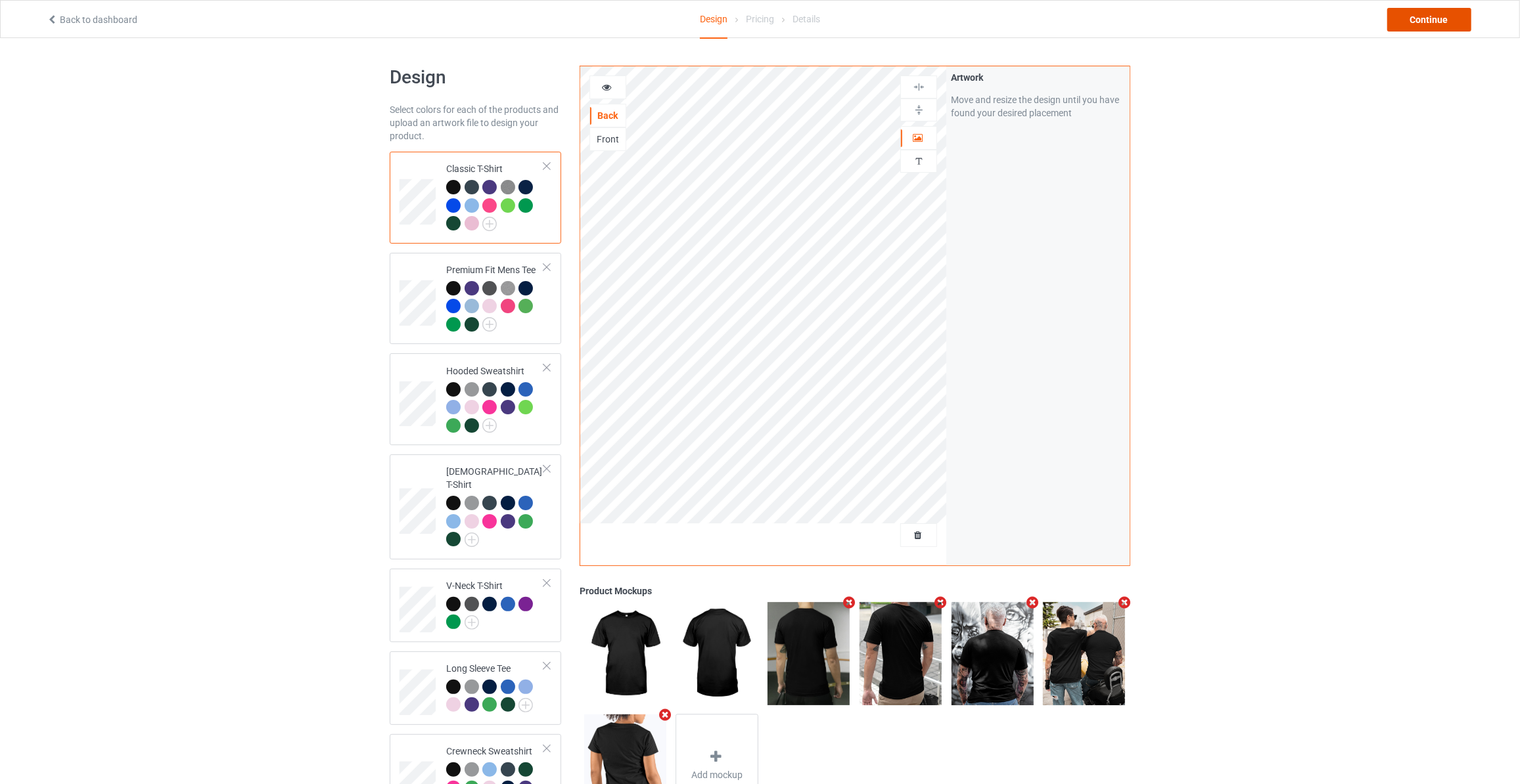
click at [1443, 26] on div "Continue" at bounding box center [1429, 20] width 84 height 24
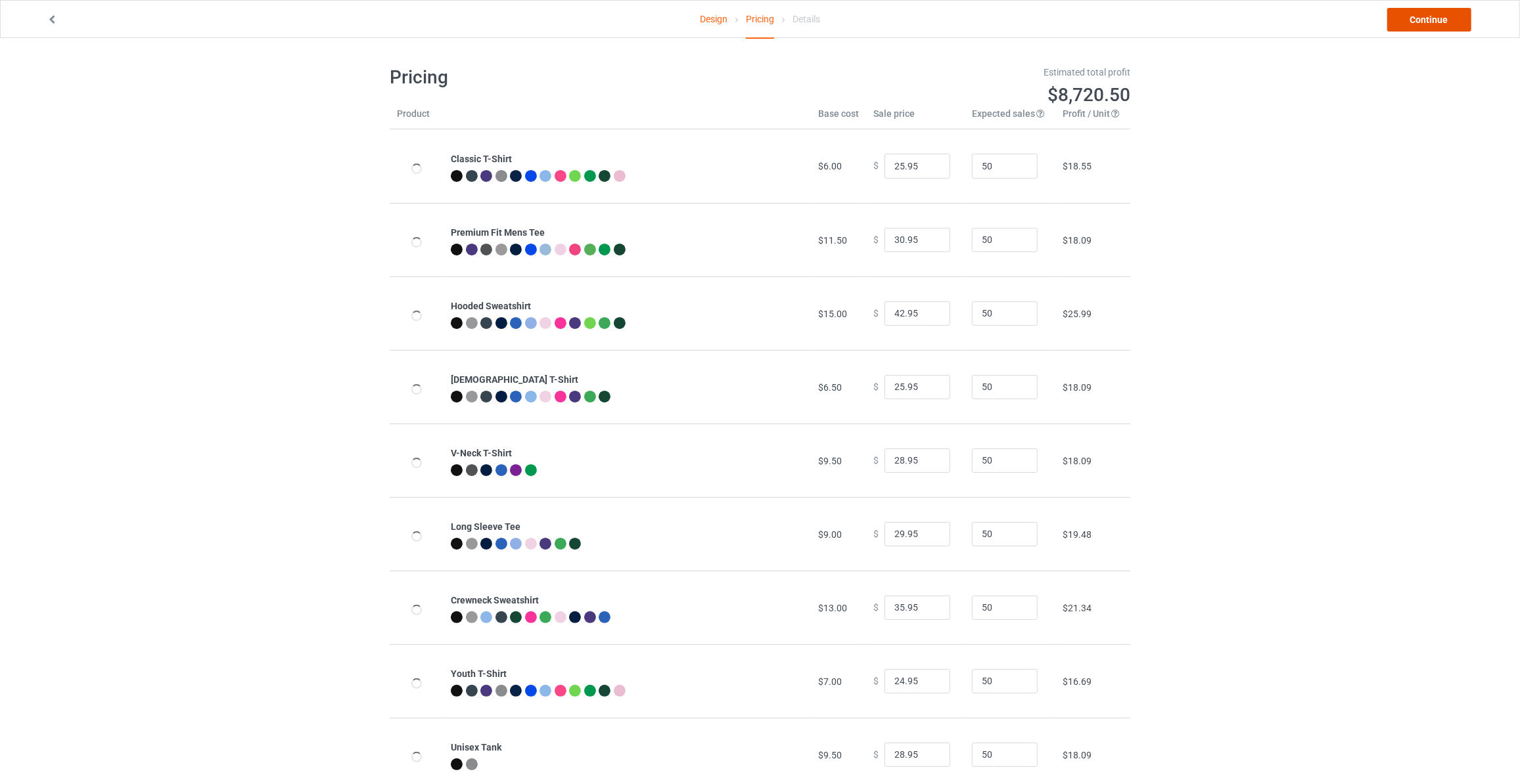
click at [1443, 26] on link "Continue" at bounding box center [1429, 20] width 84 height 24
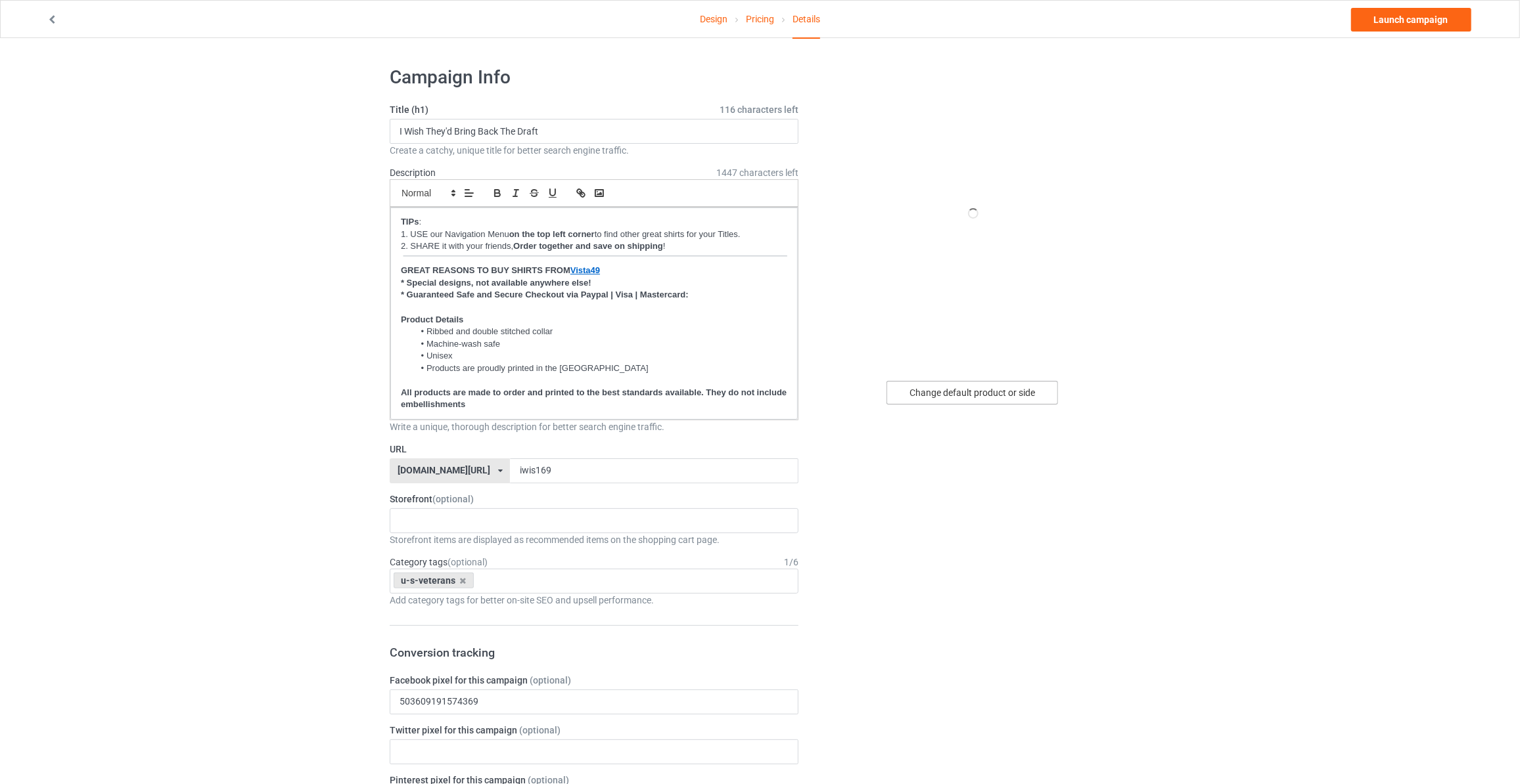
click at [972, 386] on div "Change default product or side" at bounding box center [972, 393] width 171 height 24
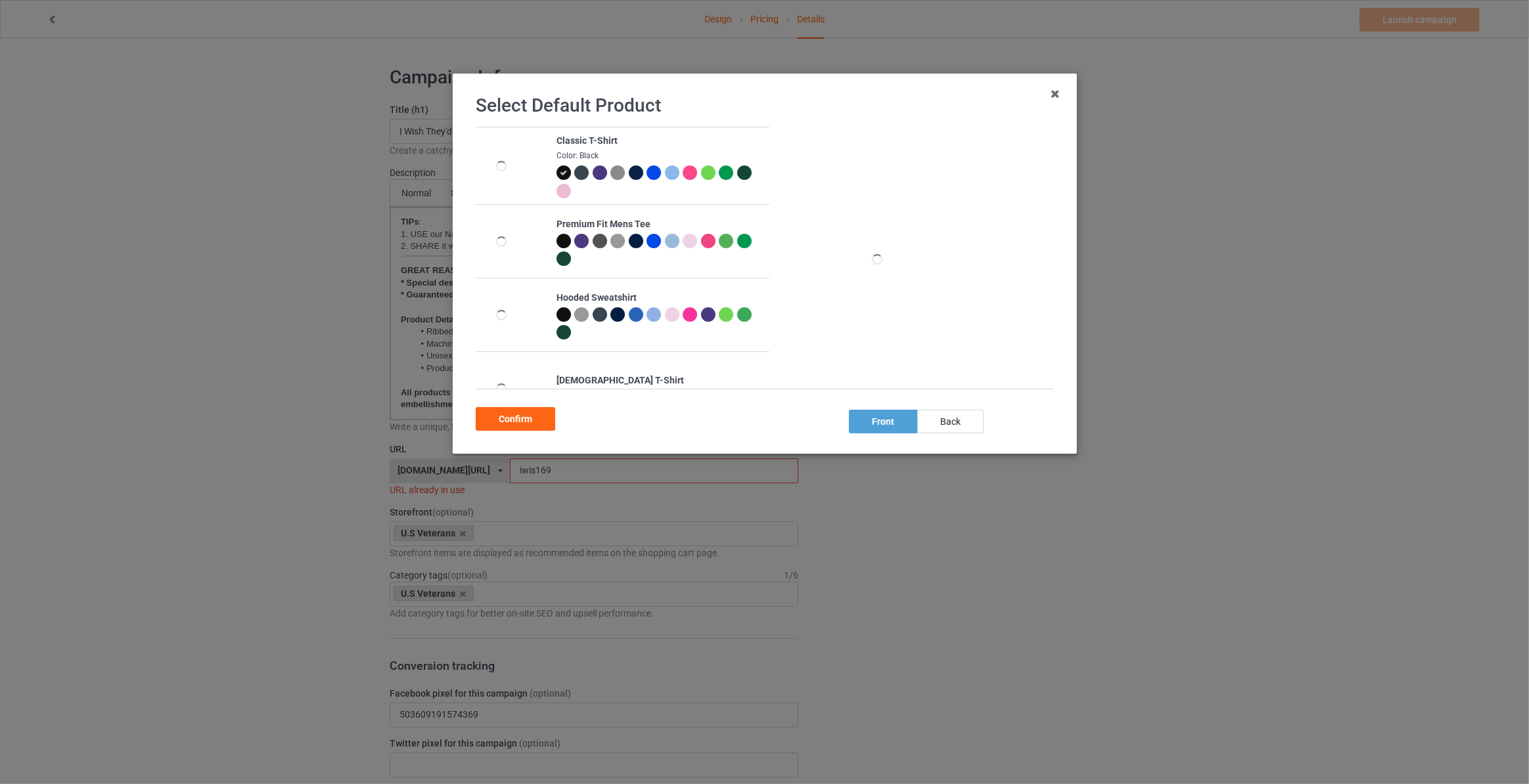
drag, startPoint x: 943, startPoint y: 416, endPoint x: 605, endPoint y: 418, distance: 338.0
click at [939, 416] on div "back" at bounding box center [950, 422] width 66 height 24
click at [495, 418] on div "Confirm" at bounding box center [516, 419] width 80 height 24
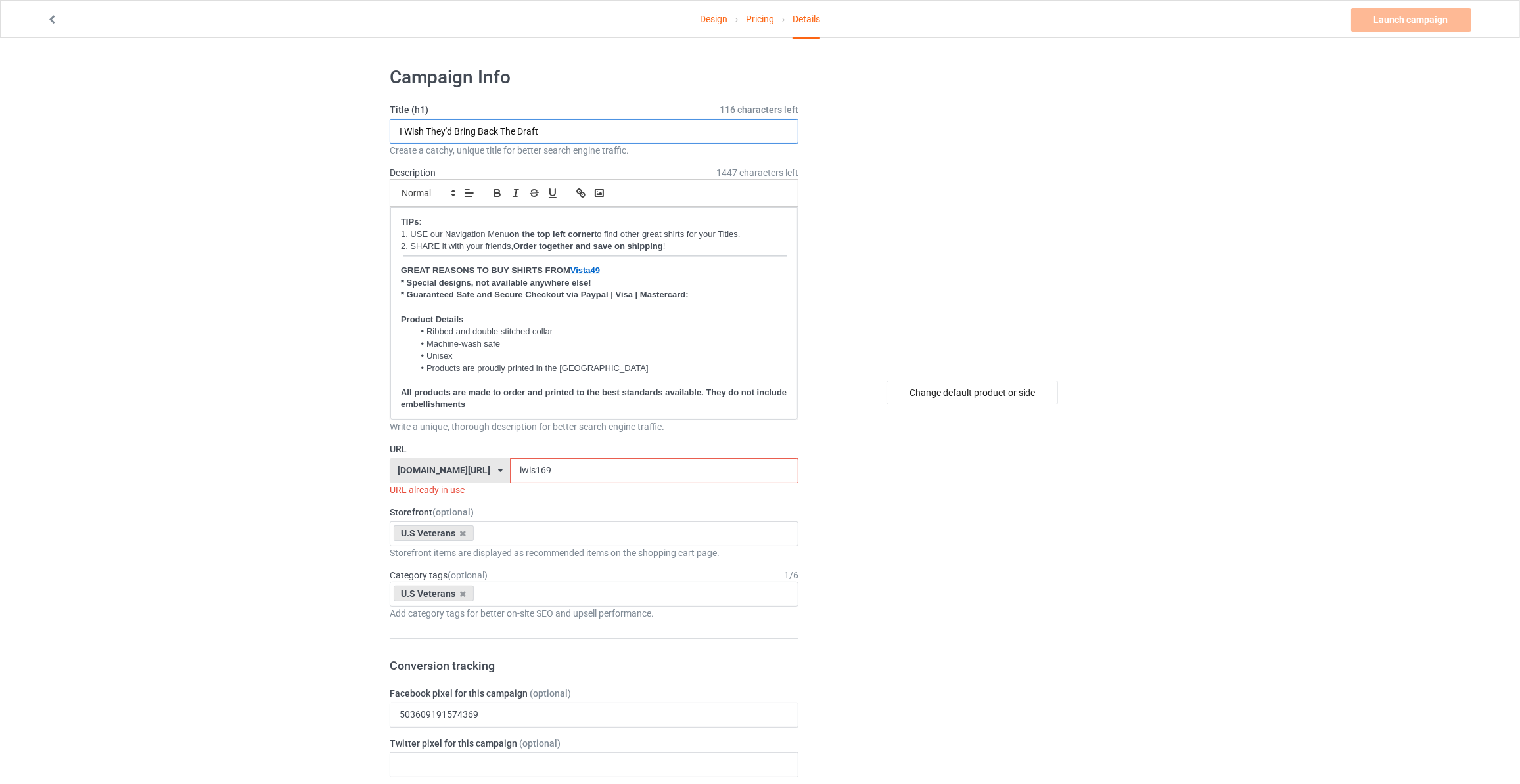
click at [552, 137] on input "I Wish They'd Bring Back The Draft" at bounding box center [594, 131] width 409 height 25
paste input "text"
click at [522, 129] on input "IT Doesn't Need To Be Rewritten" at bounding box center [594, 131] width 409 height 25
paste input "t"
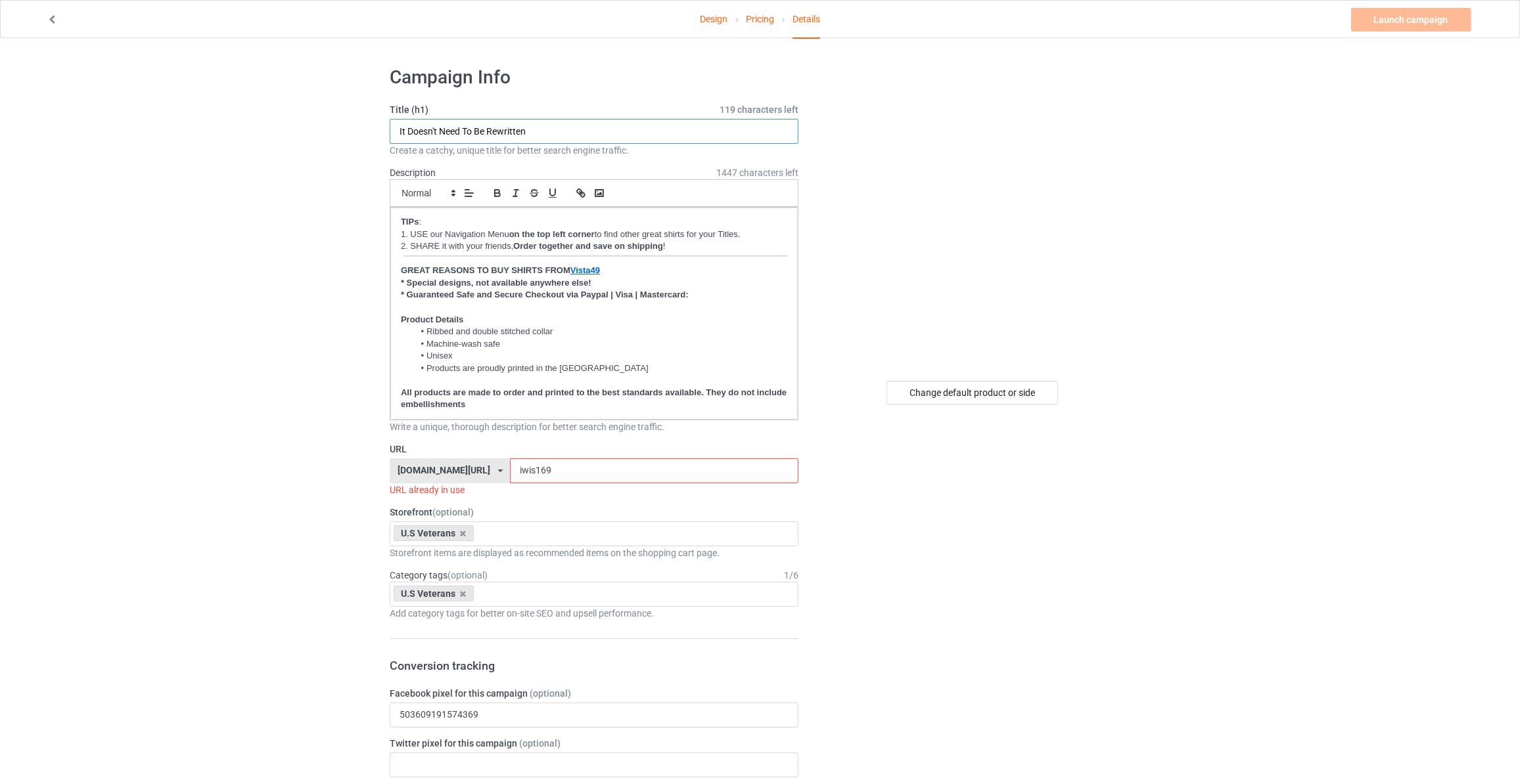
type input "It Doesn't Need To Be Rewritten"
drag, startPoint x: 519, startPoint y: 463, endPoint x: 164, endPoint y: 430, distance: 356.5
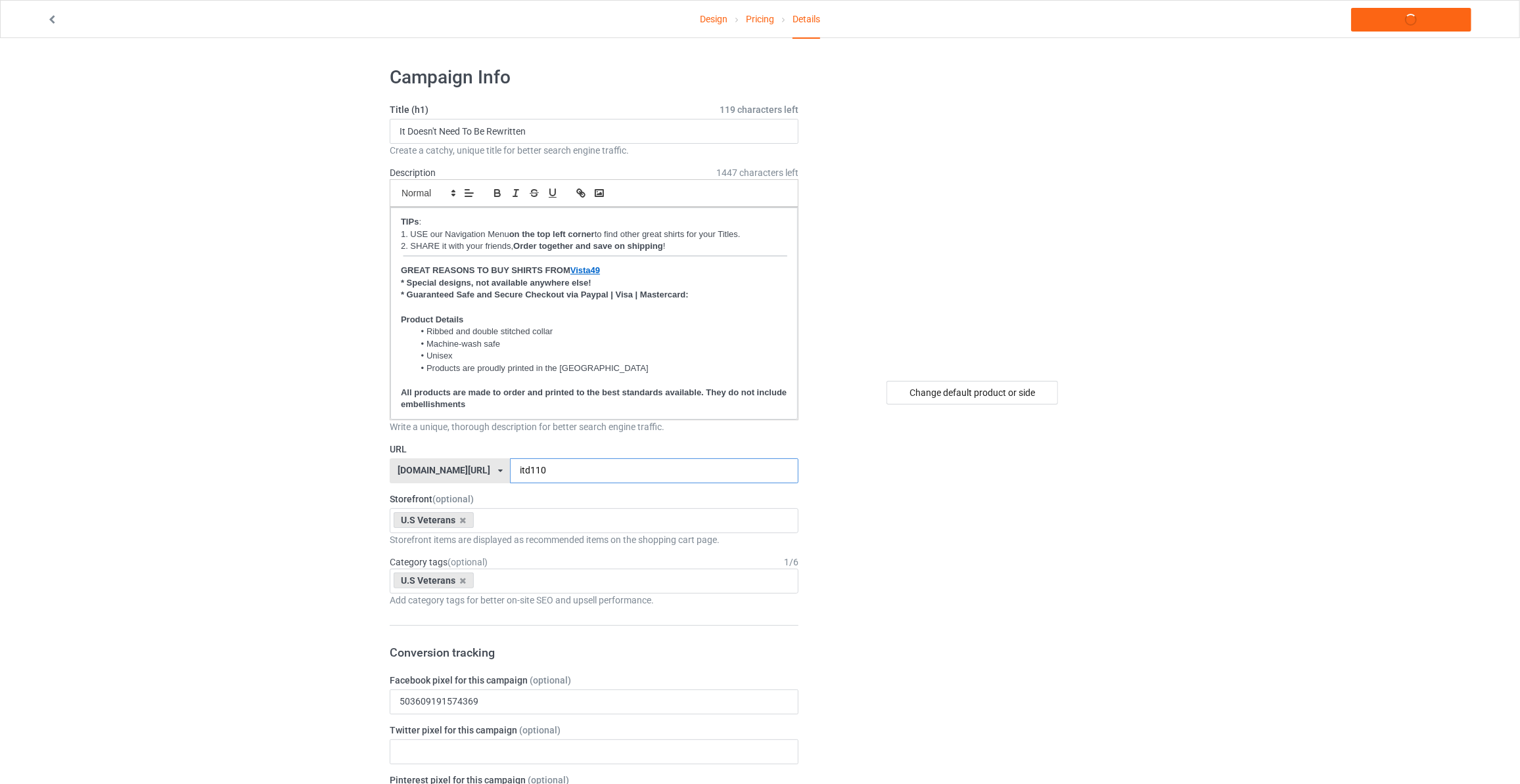
type input "itd110"
click at [492, 515] on input "text" at bounding box center [487, 521] width 20 height 11
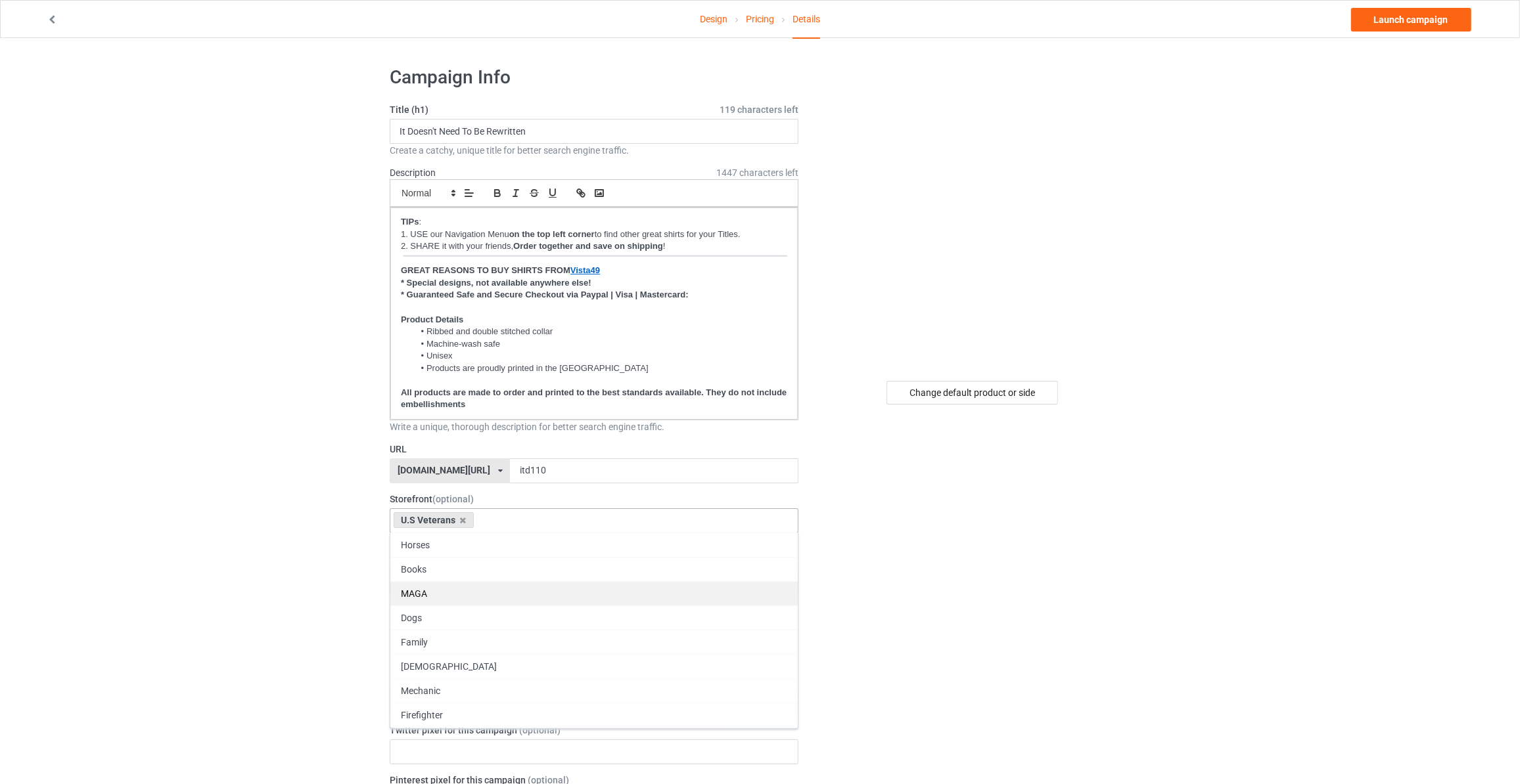
click at [438, 588] on div "MAGA" at bounding box center [594, 593] width 408 height 24
click at [531, 583] on div "U.S Veterans Age > 1-19 > 1 Age > 1-12 Months > 1 Month Age > 1-12 Months Age >…" at bounding box center [594, 581] width 409 height 25
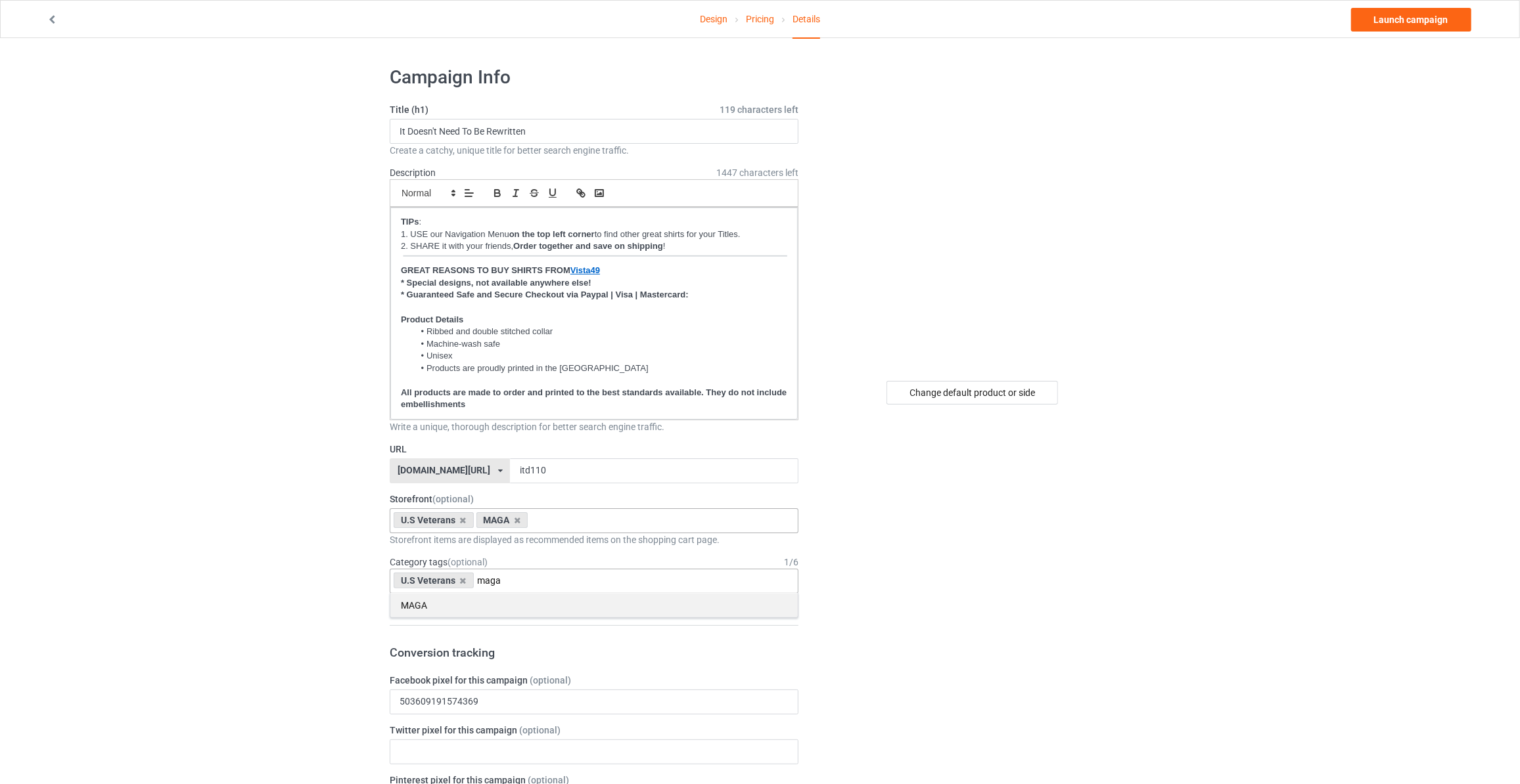
type input "maga"
click at [511, 602] on div "MAGA" at bounding box center [594, 605] width 408 height 24
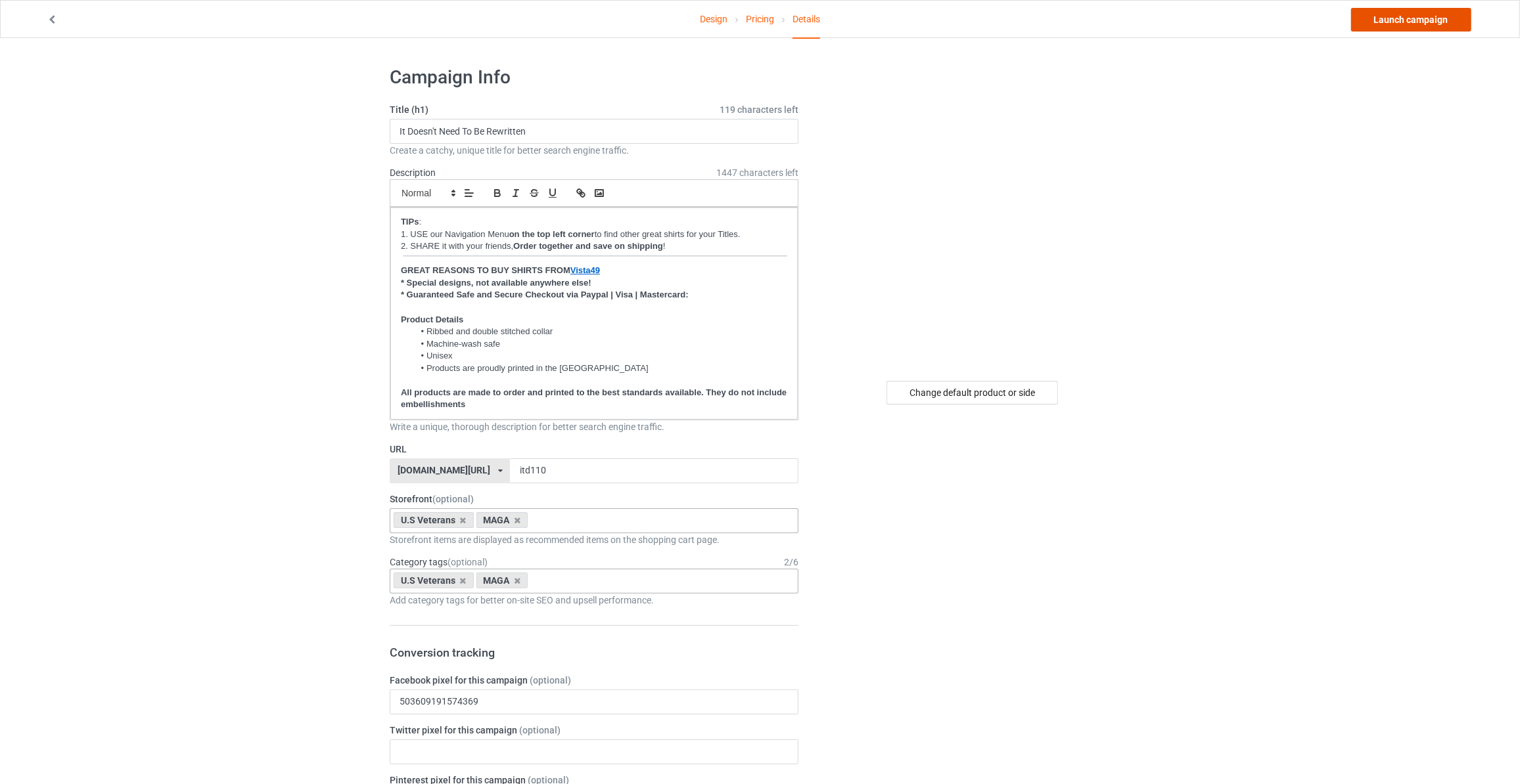
click at [1404, 11] on link "Launch campaign" at bounding box center [1412, 20] width 120 height 24
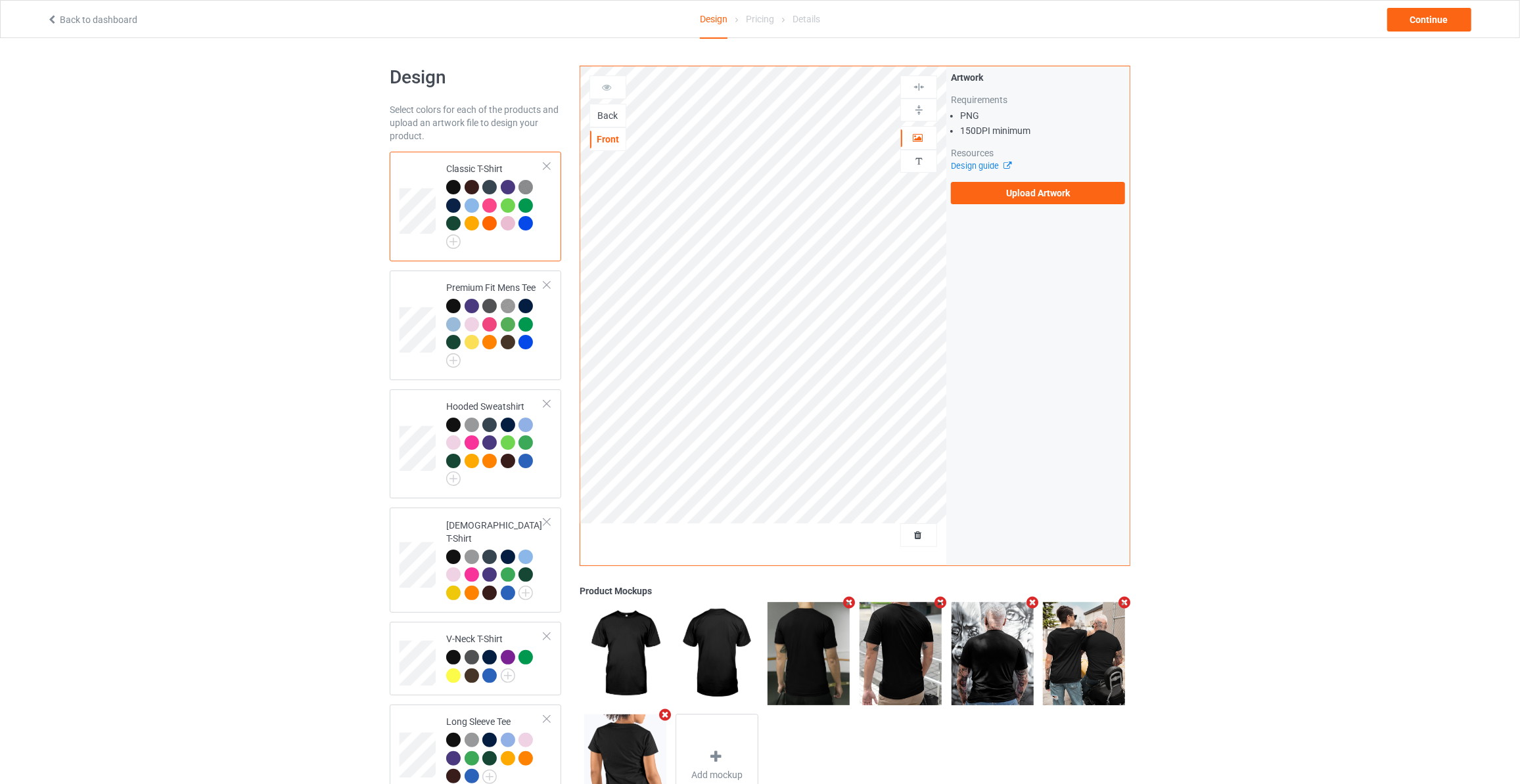
click at [608, 115] on div "Back" at bounding box center [608, 115] width 36 height 13
click at [1001, 201] on label "Upload Artwork" at bounding box center [1038, 193] width 174 height 22
click at [0, 0] on input "Upload Artwork" at bounding box center [0, 0] width 0 height 0
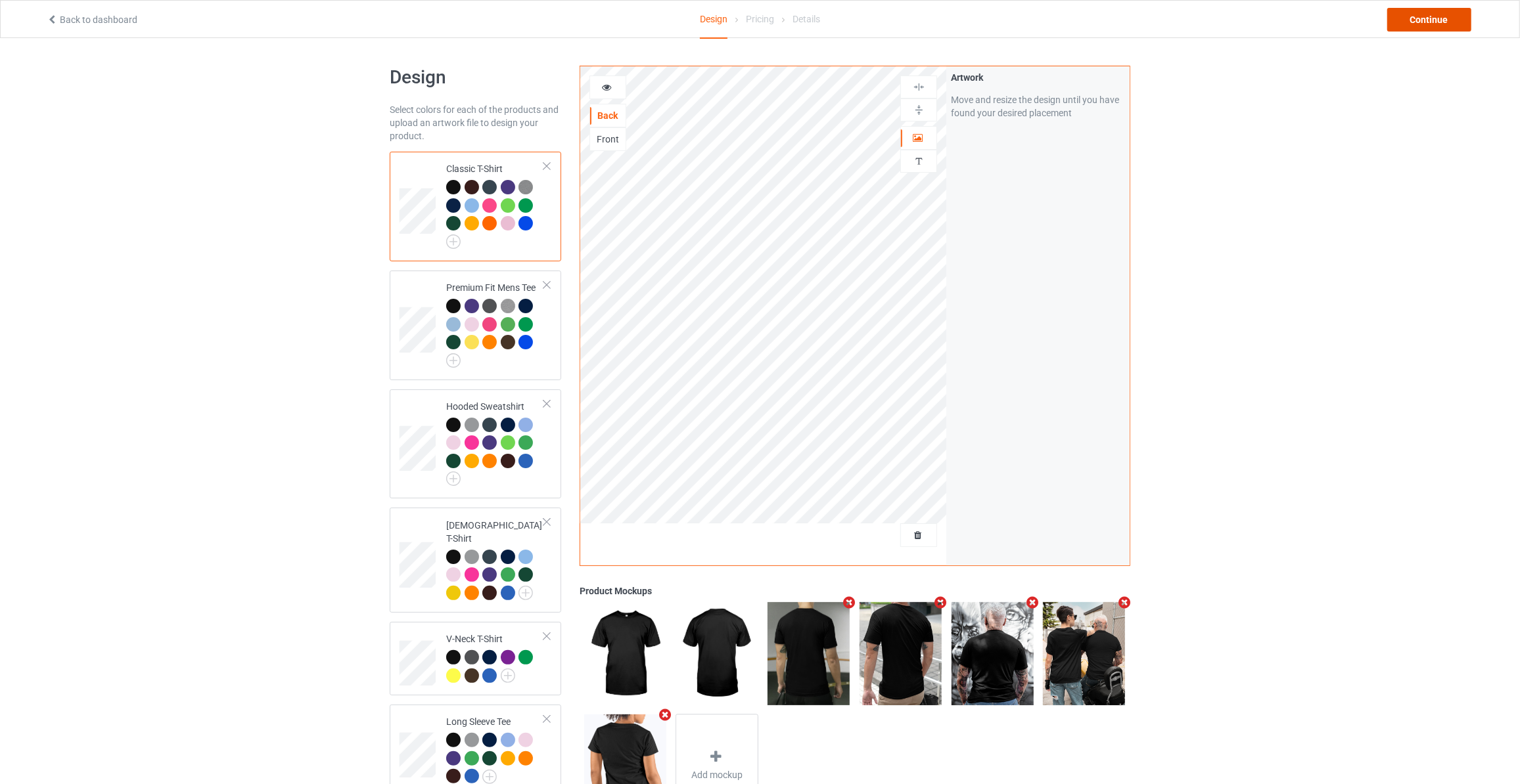
click at [1417, 20] on div "Continue" at bounding box center [1429, 20] width 84 height 24
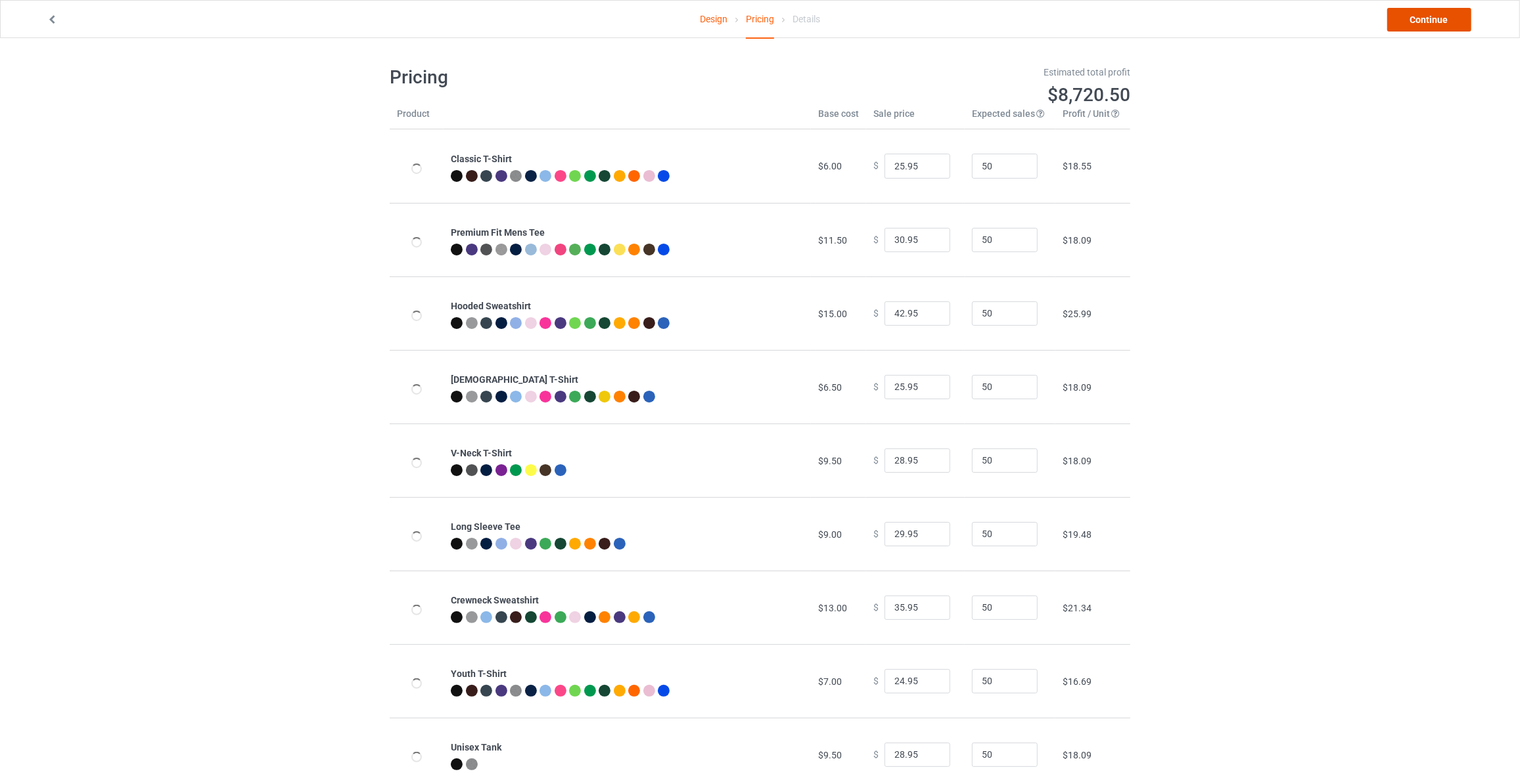
click at [1417, 20] on link "Continue" at bounding box center [1429, 20] width 84 height 24
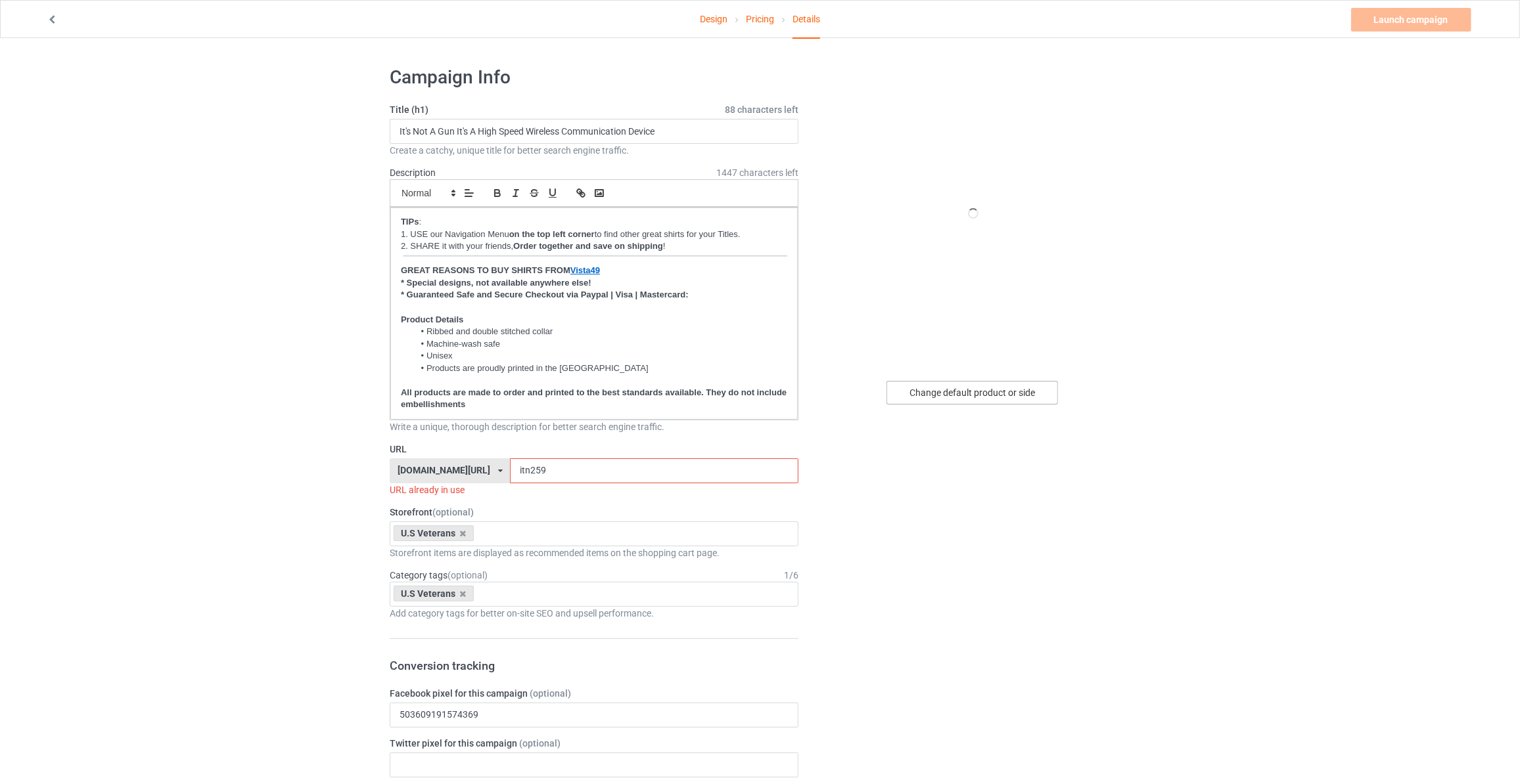
click at [1008, 383] on div "Change default product or side" at bounding box center [972, 393] width 171 height 24
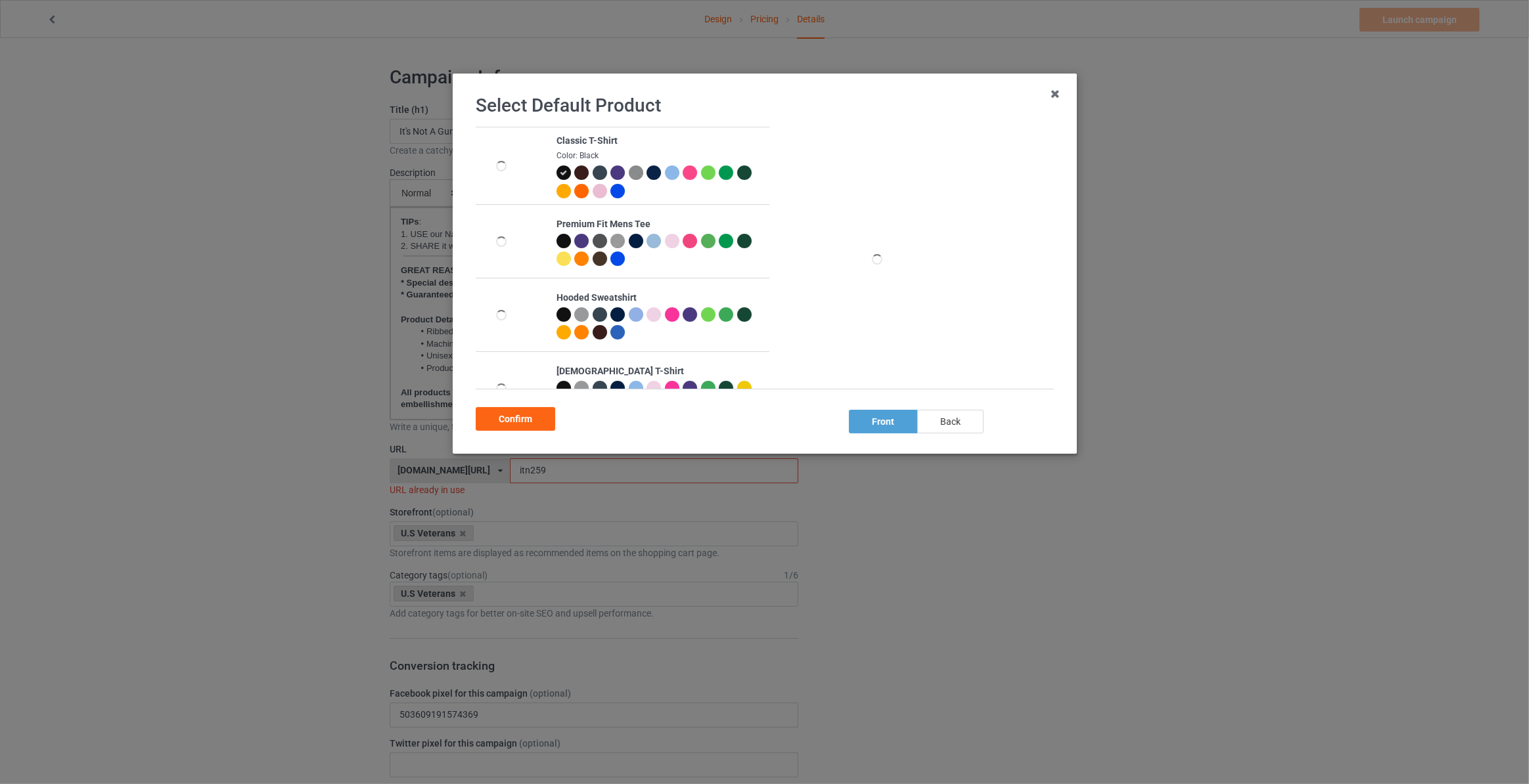
click at [943, 426] on div "back" at bounding box center [950, 422] width 66 height 24
click at [478, 416] on div "Confirm" at bounding box center [516, 419] width 80 height 24
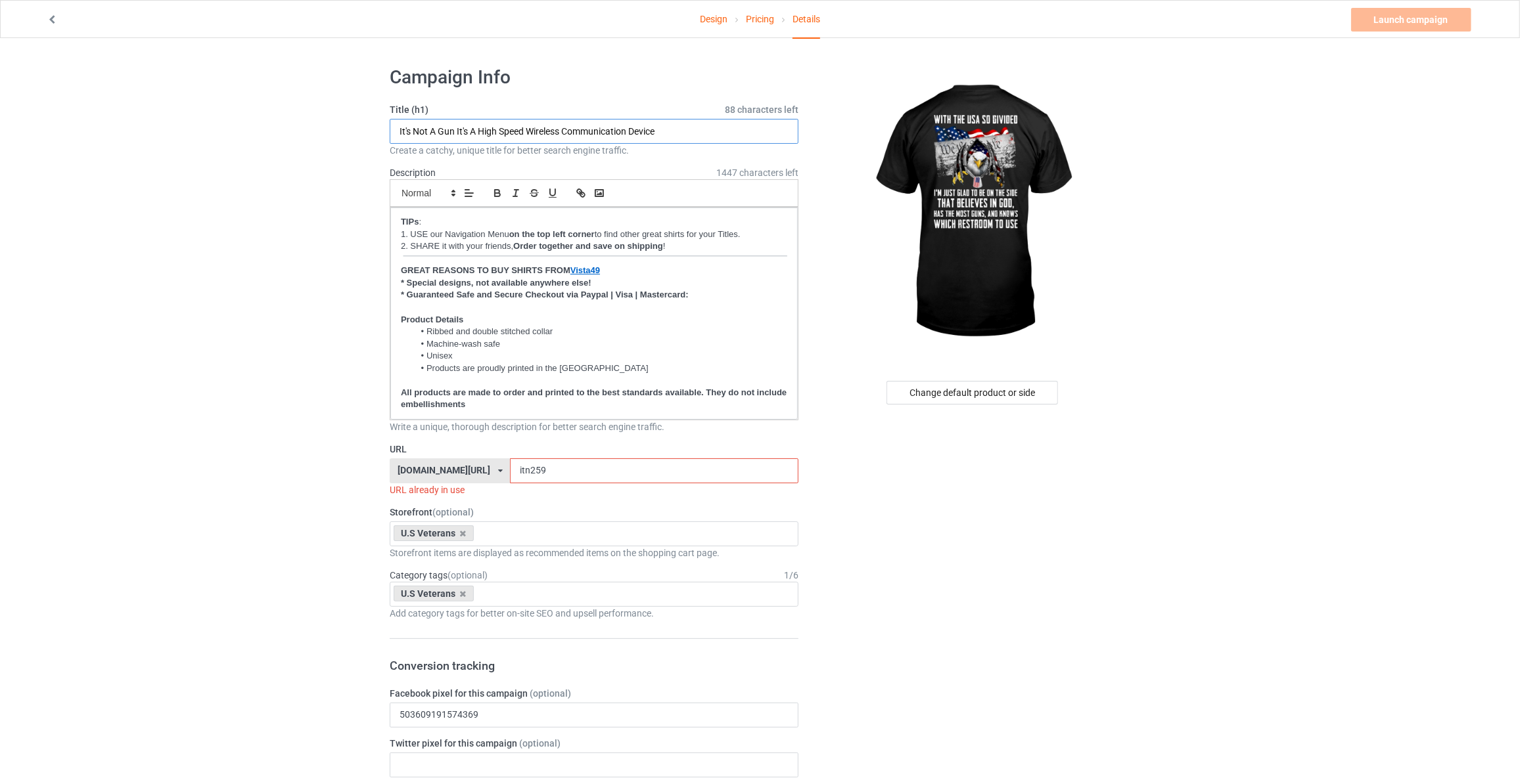
click at [722, 126] on input "It's Not A Gun It's A High Speed Wireless Communication Device" at bounding box center [594, 131] width 409 height 25
type input "Q"
type input "With The USA So Divided"
drag, startPoint x: 536, startPoint y: 459, endPoint x: 145, endPoint y: 427, distance: 392.3
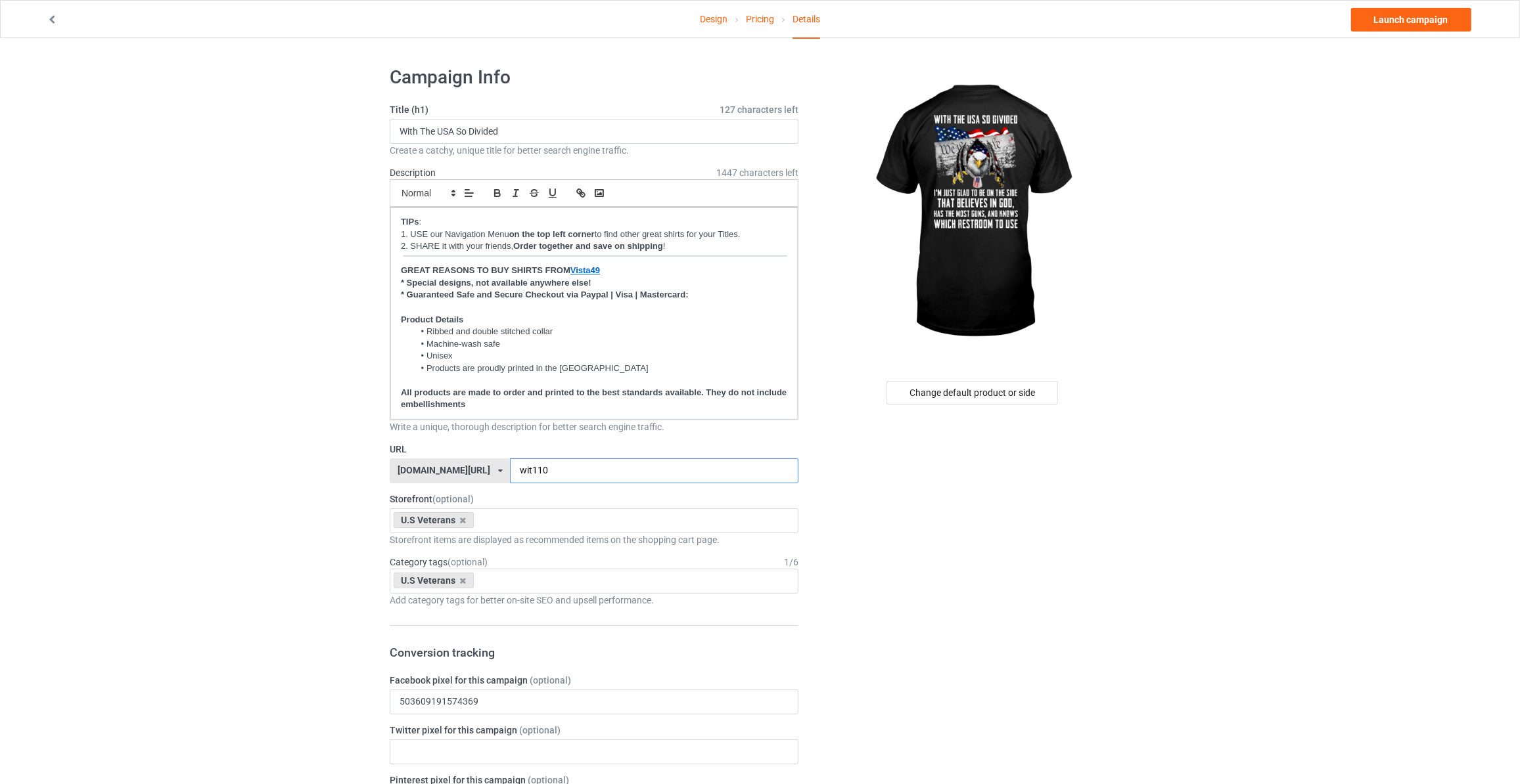
type input "wit110"
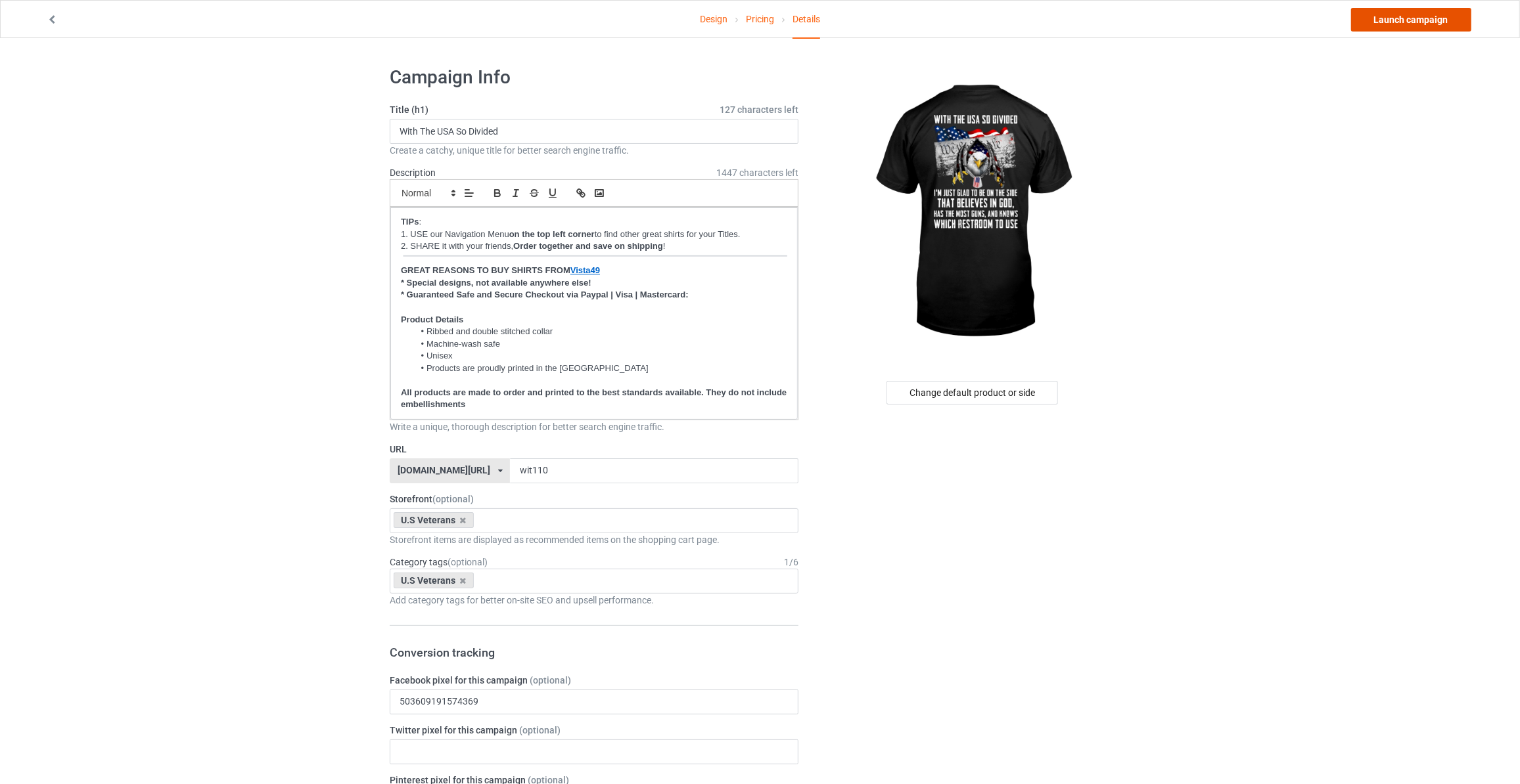
click at [1406, 24] on link "Launch campaign" at bounding box center [1412, 20] width 120 height 24
